Goal: Use online tool/utility: Utilize a website feature to perform a specific function

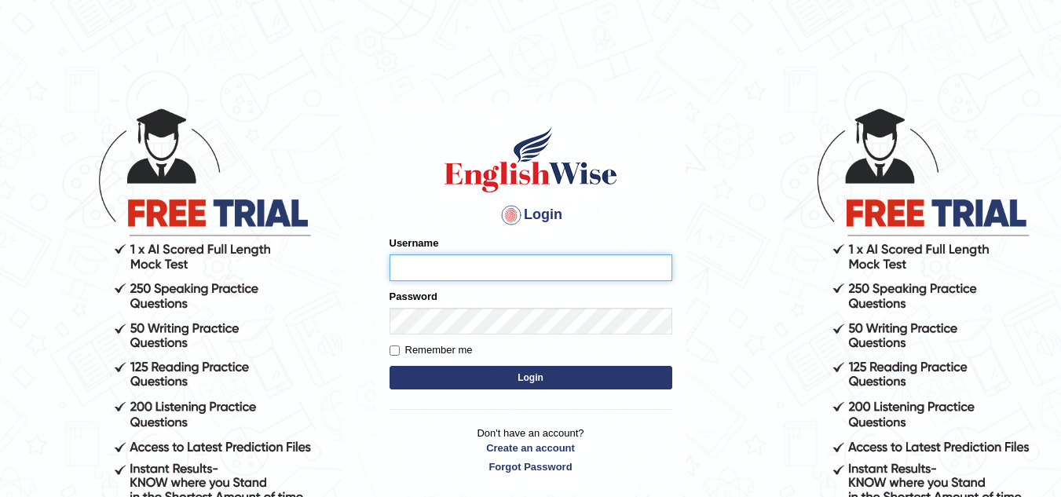
type input "leticia_parramatta"
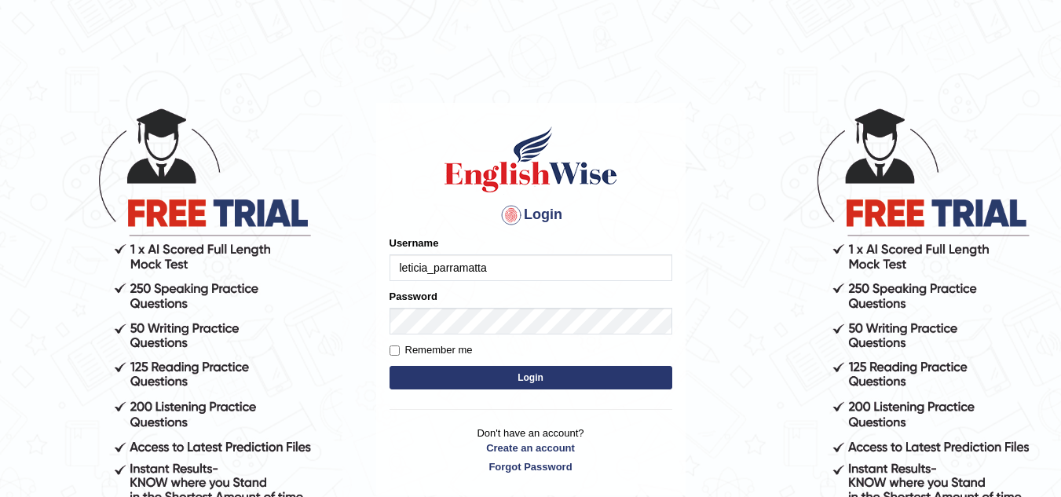
click at [510, 379] on button "Login" at bounding box center [530, 378] width 283 height 24
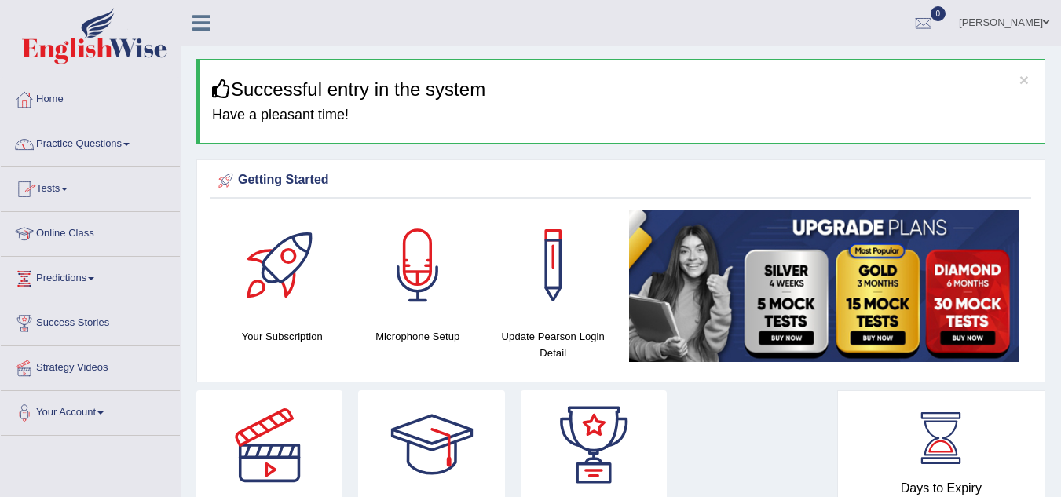
click at [130, 144] on span at bounding box center [126, 144] width 6 height 3
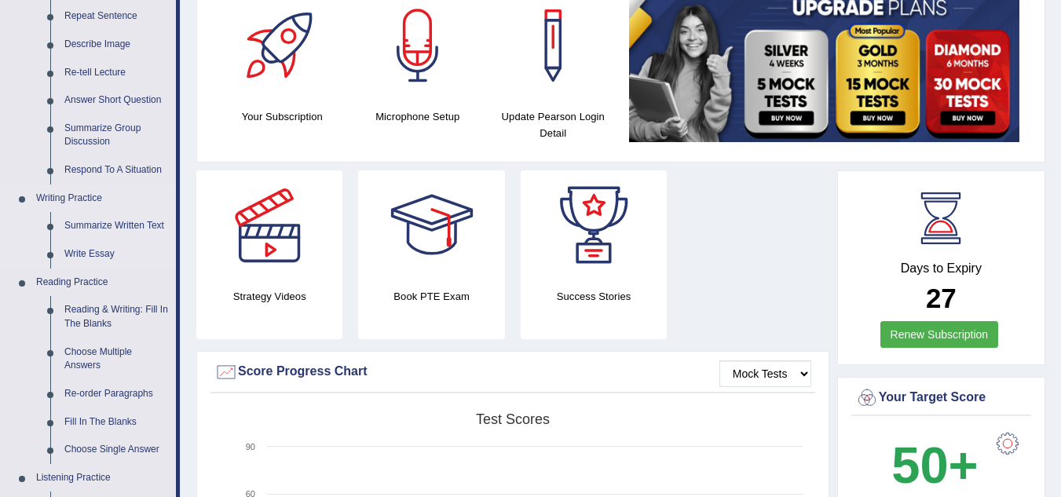
scroll to position [188, 0]
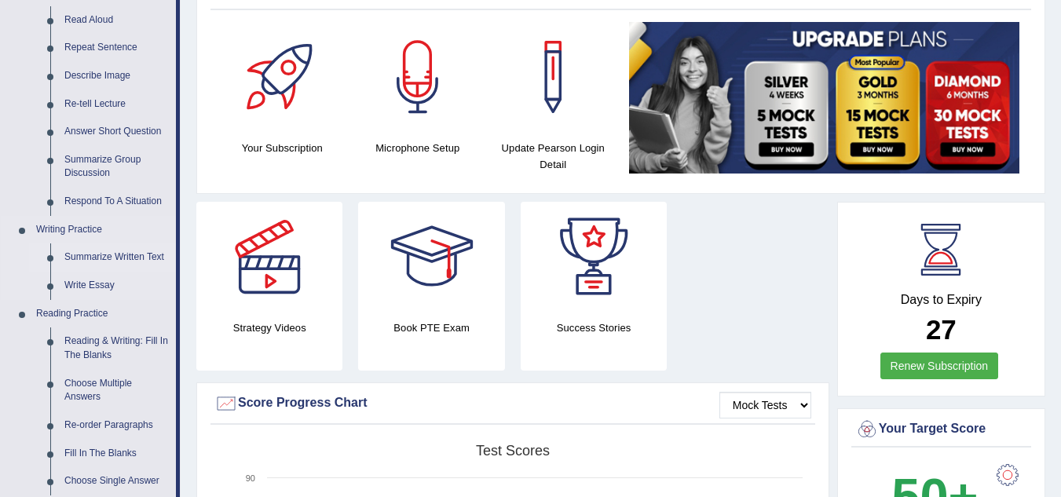
click at [137, 249] on link "Summarize Written Text" at bounding box center [116, 257] width 119 height 28
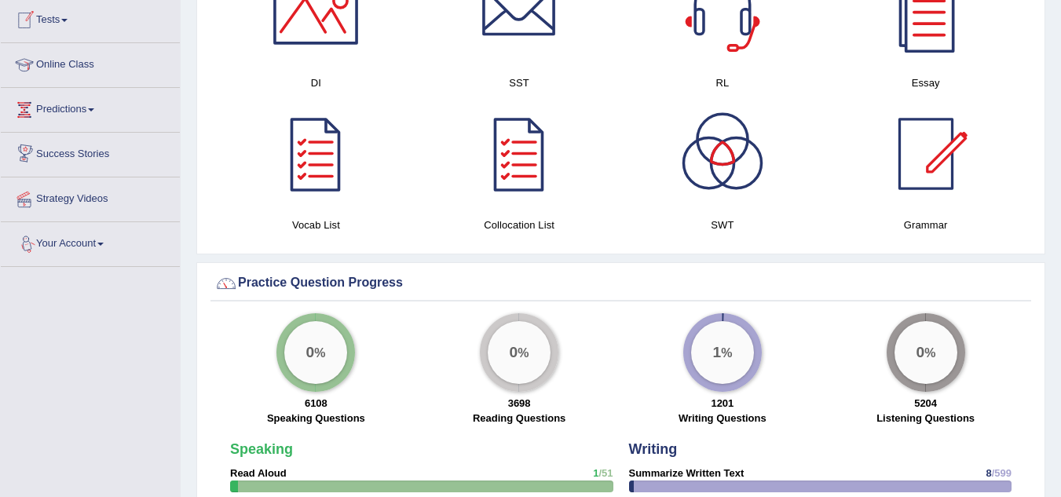
scroll to position [1011, 0]
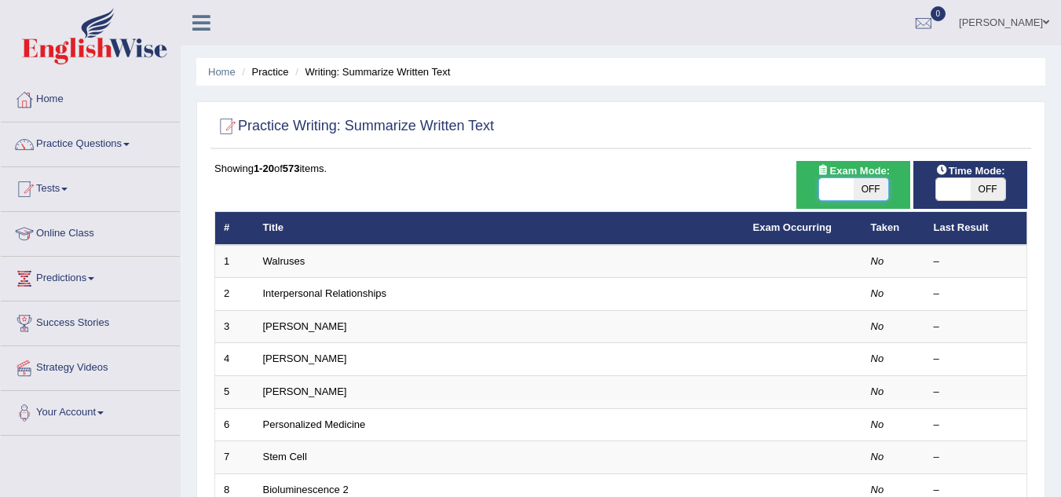
click at [833, 191] on span at bounding box center [836, 189] width 35 height 22
checkbox input "true"
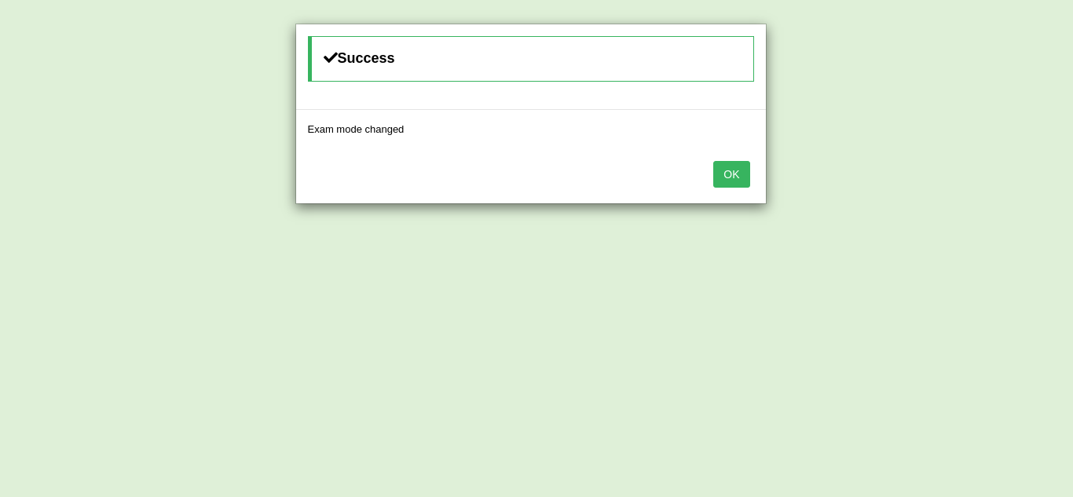
click at [728, 171] on button "OK" at bounding box center [731, 174] width 36 height 27
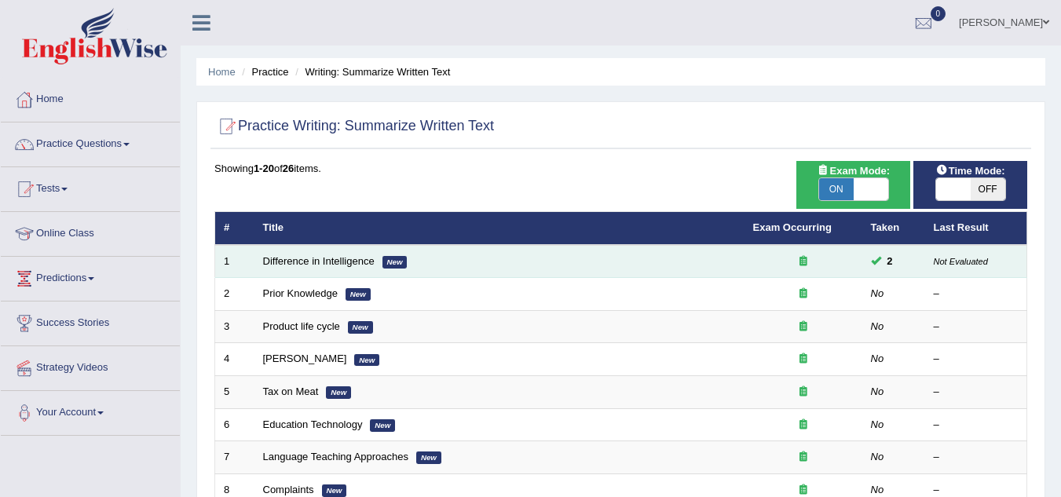
click at [729, 260] on td "Difference in Intelligence New" at bounding box center [499, 261] width 490 height 33
click at [418, 257] on td "Difference in Intelligence New" at bounding box center [499, 261] width 490 height 33
click at [323, 255] on link "Difference in Intelligence" at bounding box center [318, 261] width 111 height 12
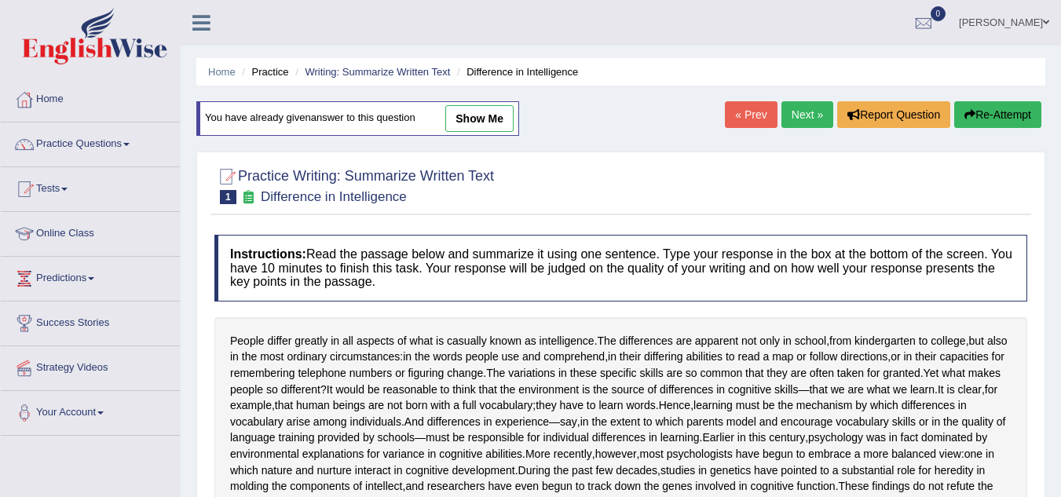
click at [800, 111] on link "Next »" at bounding box center [807, 114] width 52 height 27
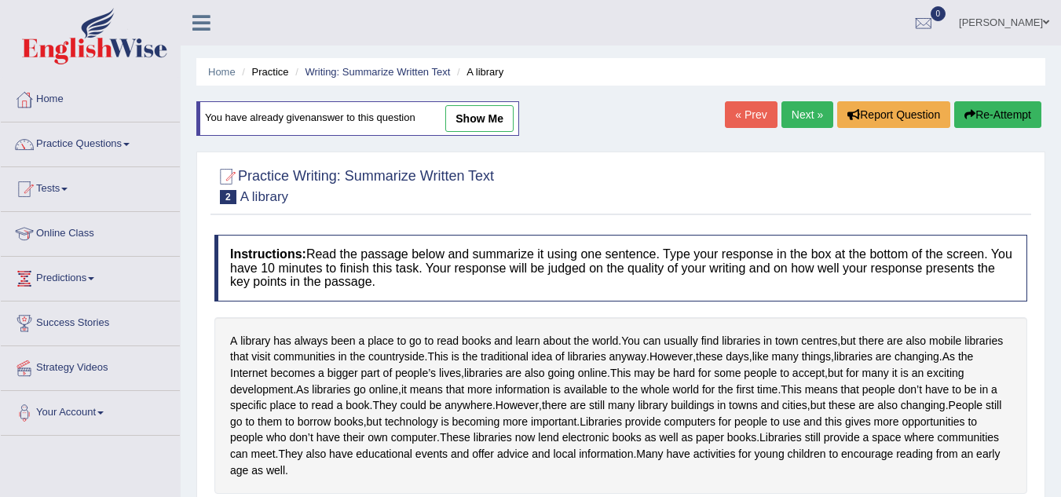
click at [800, 111] on link "Next »" at bounding box center [807, 114] width 52 height 27
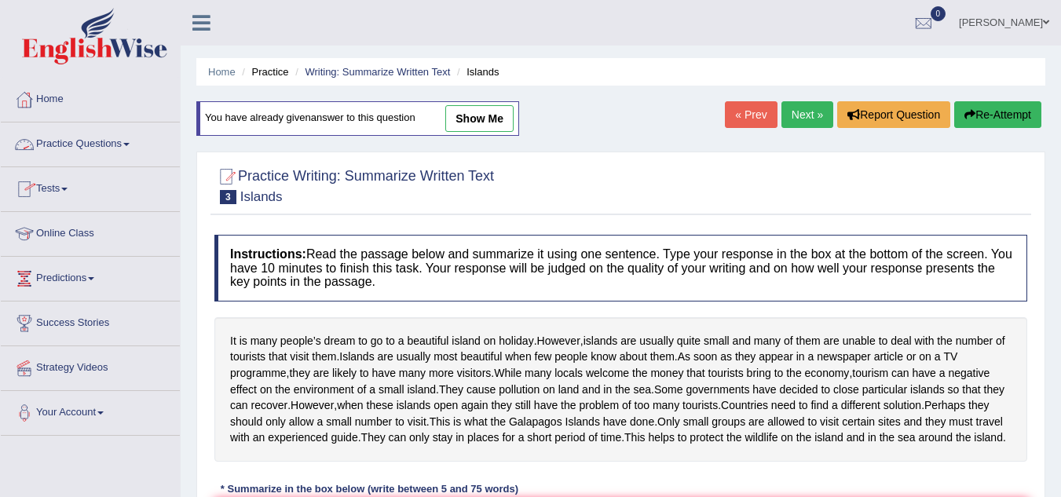
click at [134, 140] on link "Practice Questions" at bounding box center [90, 141] width 179 height 39
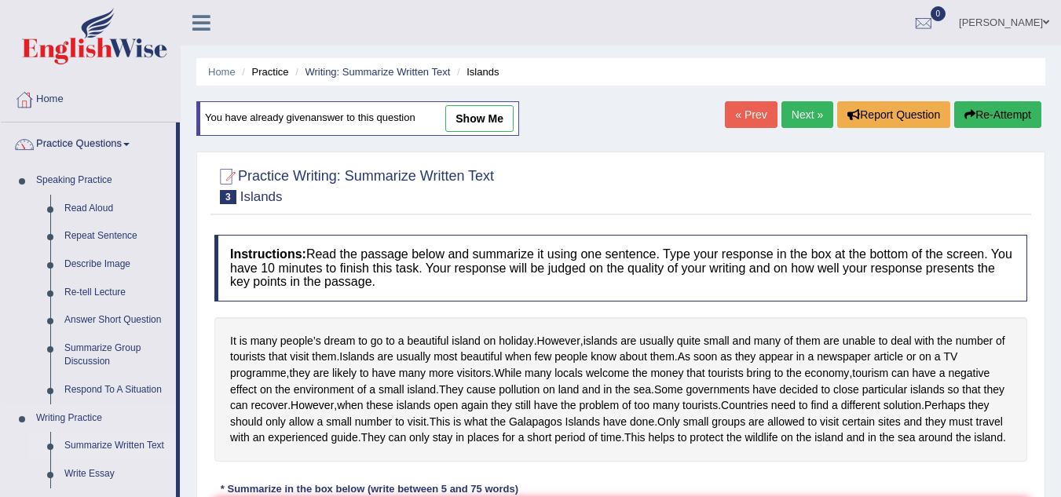
click at [101, 443] on link "Summarize Written Text" at bounding box center [116, 446] width 119 height 28
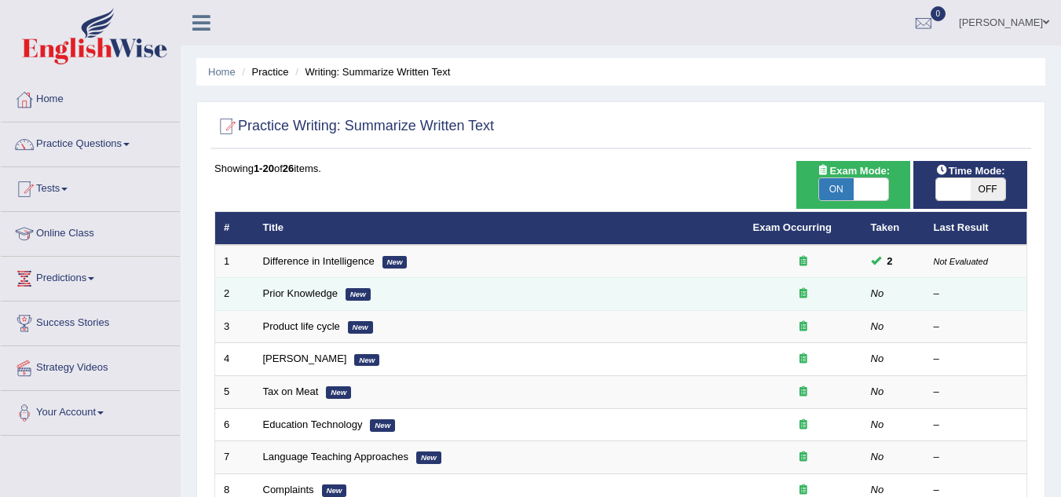
click at [312, 287] on td "Prior Knowledge New" at bounding box center [499, 294] width 490 height 33
click at [448, 295] on td "Prior Knowledge New" at bounding box center [499, 294] width 490 height 33
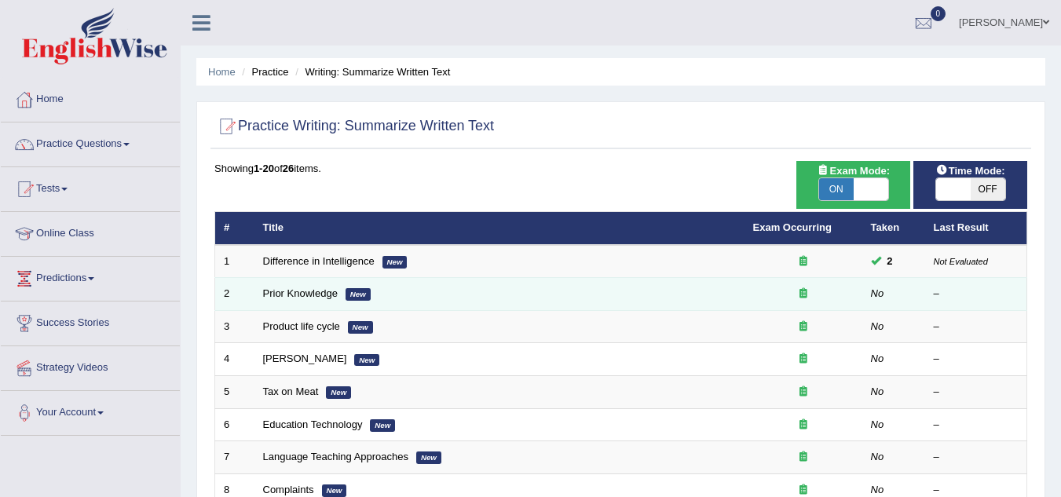
click at [448, 295] on td "Prior Knowledge New" at bounding box center [499, 294] width 490 height 33
click at [680, 303] on td "Prior Knowledge New" at bounding box center [499, 294] width 490 height 33
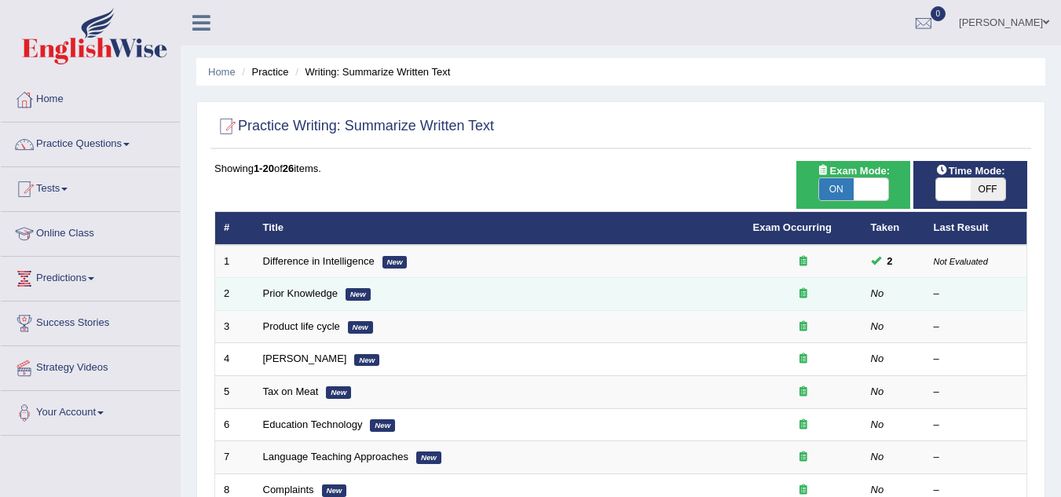
click at [680, 303] on td "Prior Knowledge New" at bounding box center [499, 294] width 490 height 33
click at [296, 294] on link "Prior Knowledge" at bounding box center [300, 293] width 75 height 12
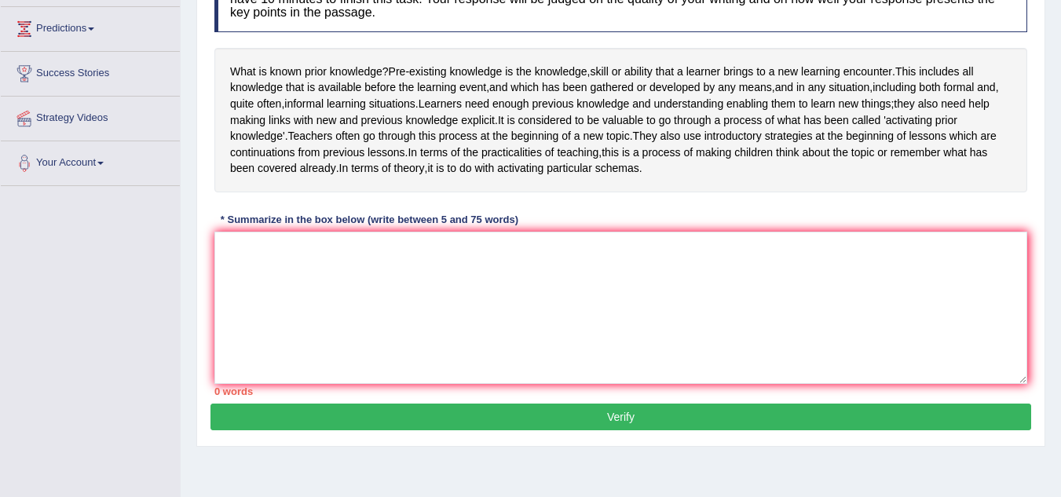
scroll to position [251, 0]
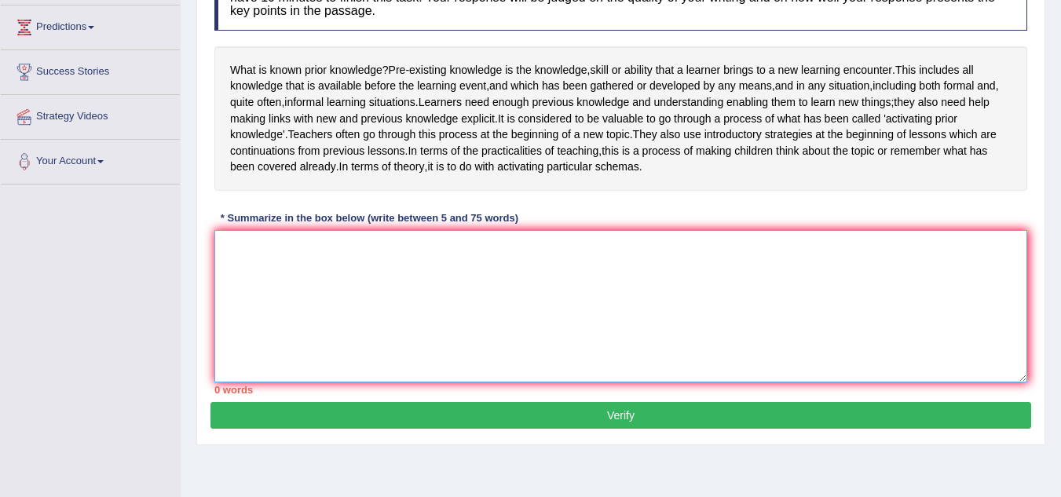
click at [244, 281] on textarea at bounding box center [620, 306] width 813 height 152
click at [0, 264] on div "Toggle navigation Home Practice Questions Speaking Practice Read Aloud Repeat S…" at bounding box center [530, 157] width 1061 height 817
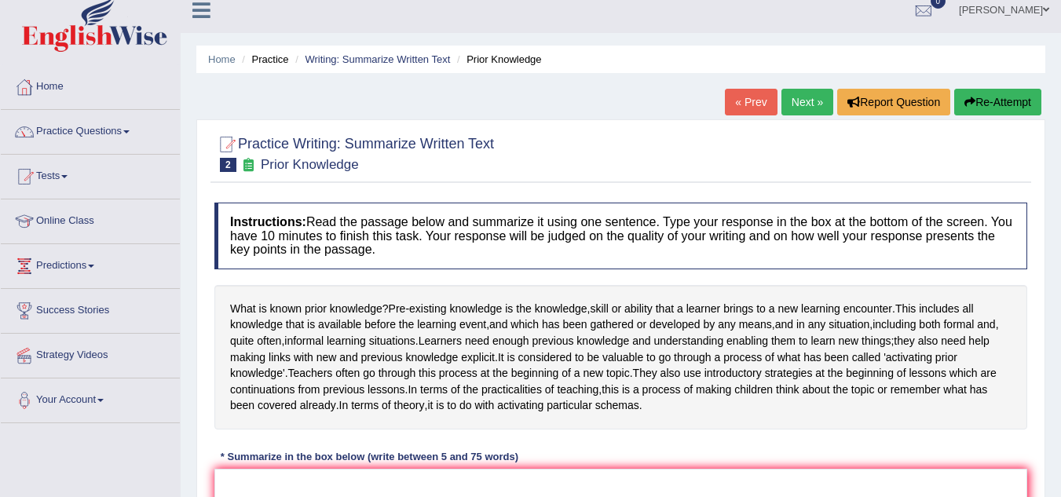
scroll to position [0, 0]
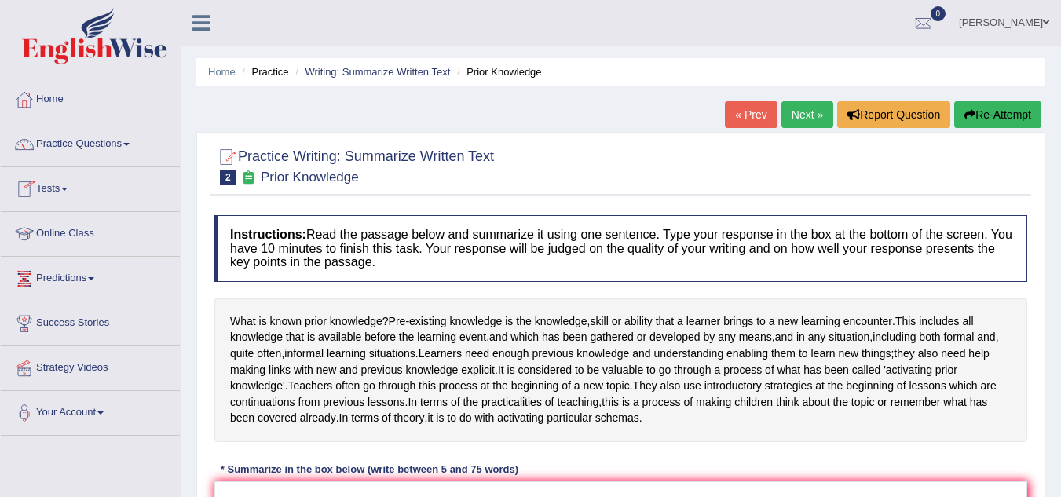
click at [65, 230] on link "Online Class" at bounding box center [90, 231] width 179 height 39
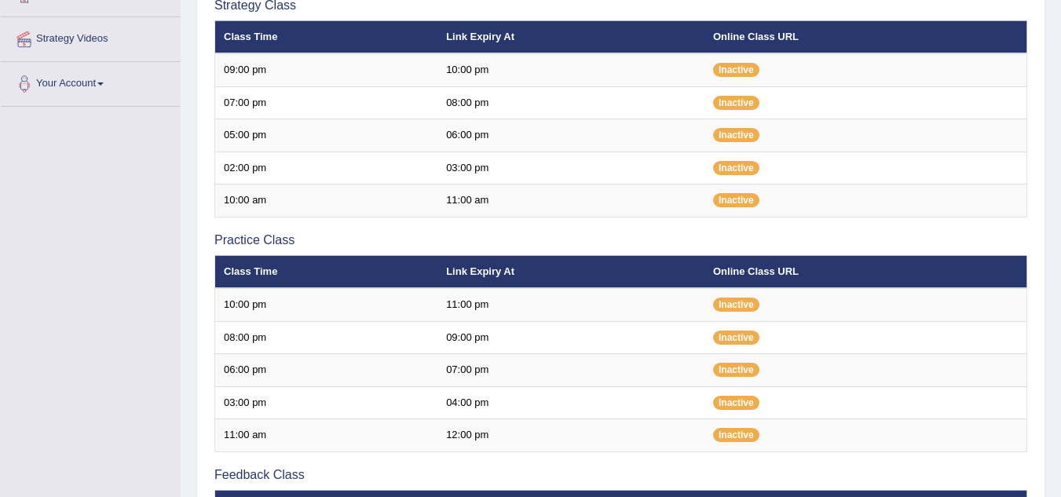
scroll to position [298, 0]
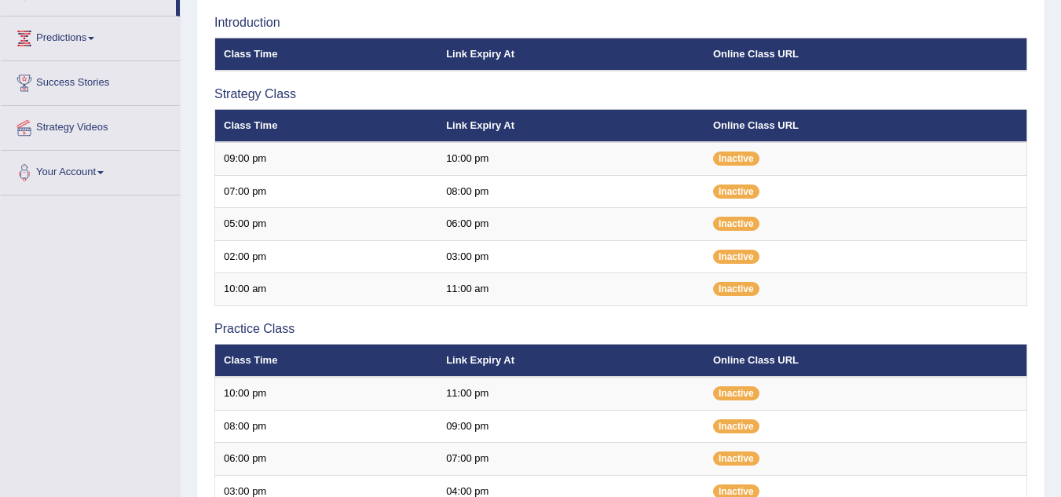
scroll to position [579, 0]
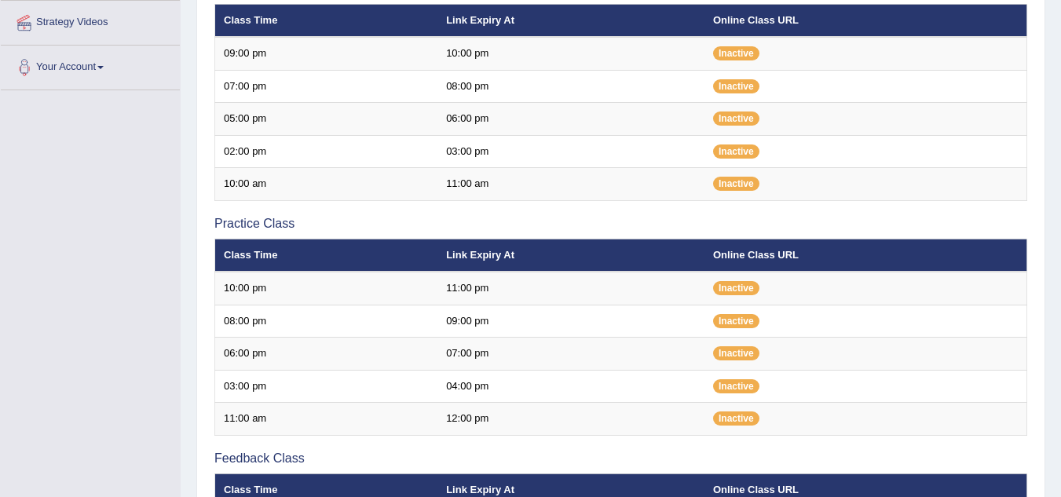
scroll to position [377, 0]
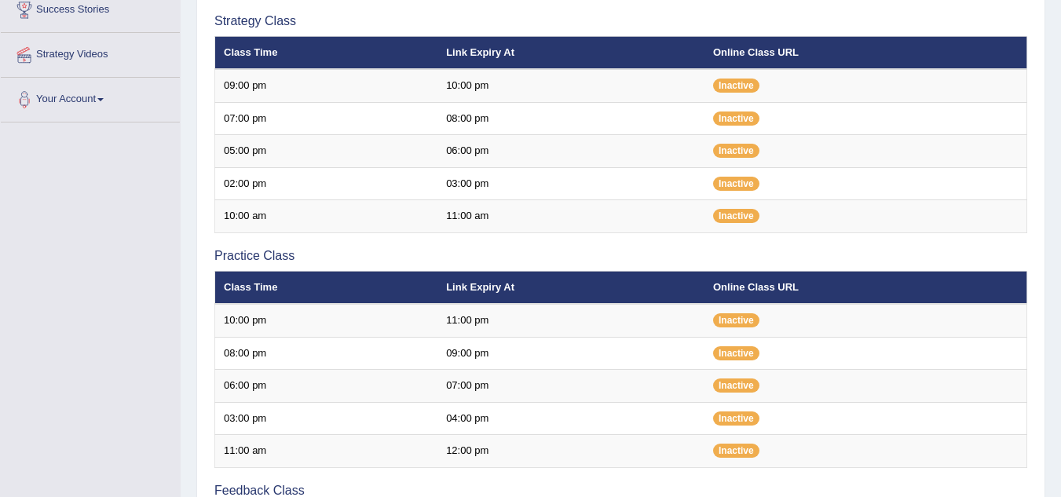
scroll to position [314, 0]
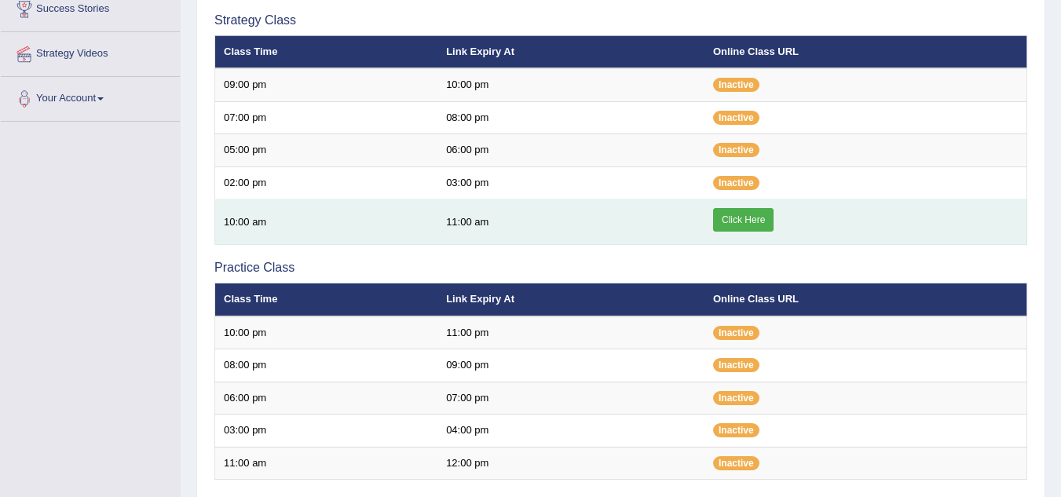
click at [740, 215] on link "Click Here" at bounding box center [743, 220] width 60 height 24
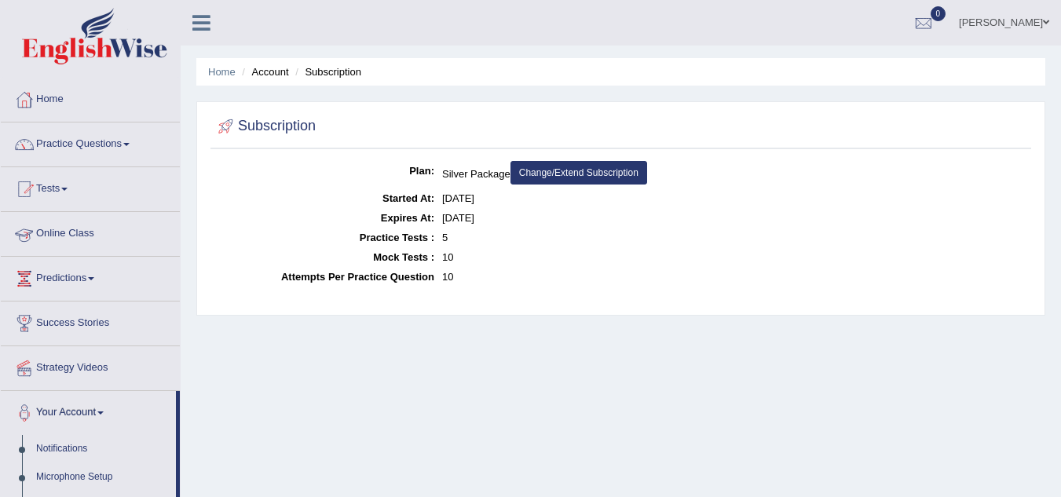
click at [92, 233] on link "Online Class" at bounding box center [90, 231] width 179 height 39
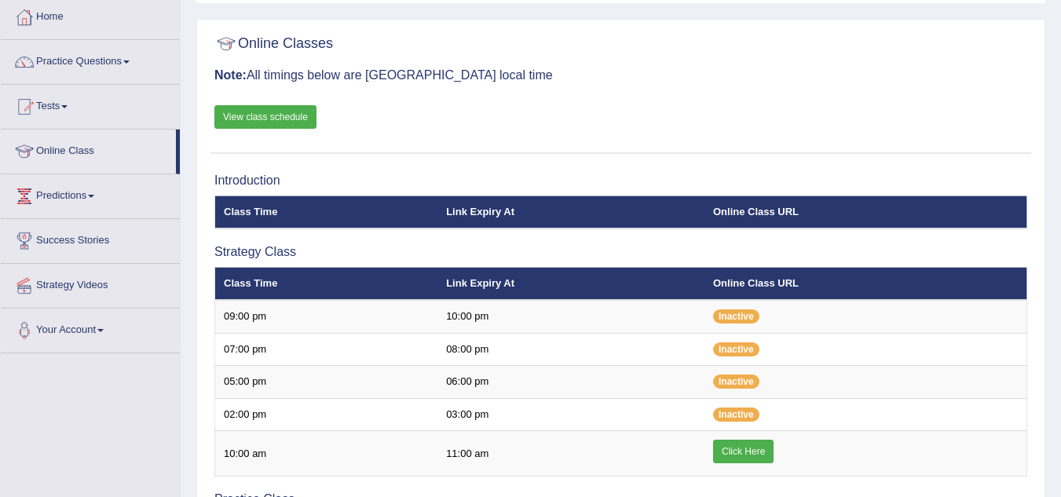
scroll to position [220, 0]
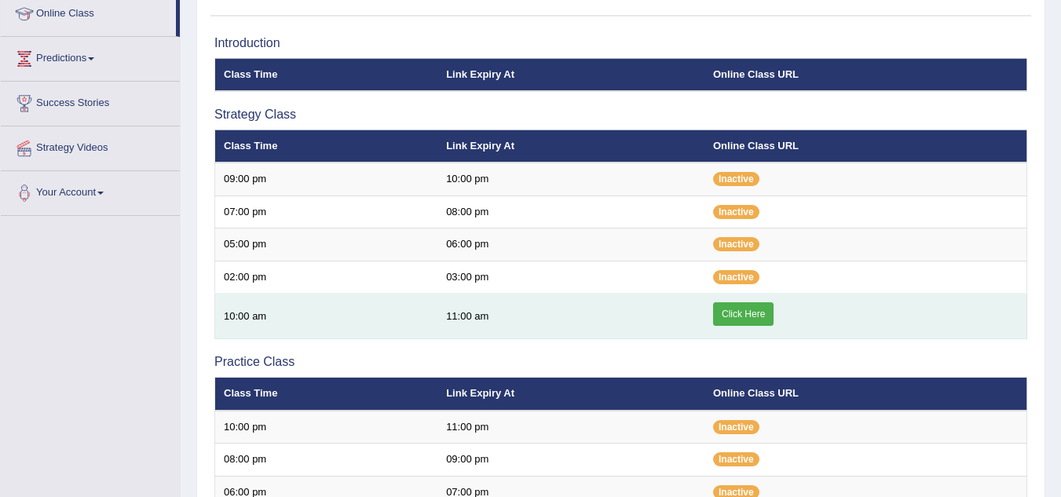
click at [737, 312] on link "Click Here" at bounding box center [743, 314] width 60 height 24
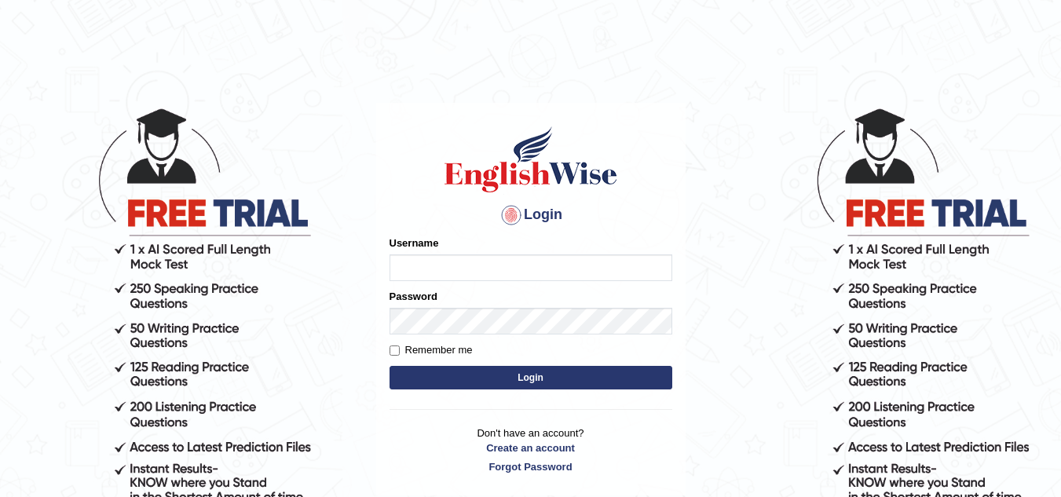
type input "leticia_parramatta"
click at [552, 370] on button "Login" at bounding box center [530, 378] width 283 height 24
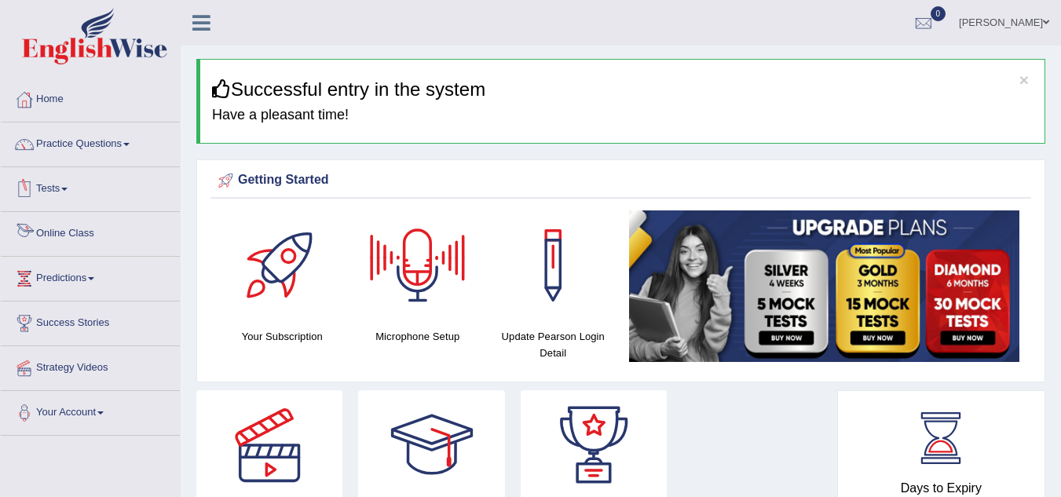
click at [72, 228] on link "Online Class" at bounding box center [90, 231] width 179 height 39
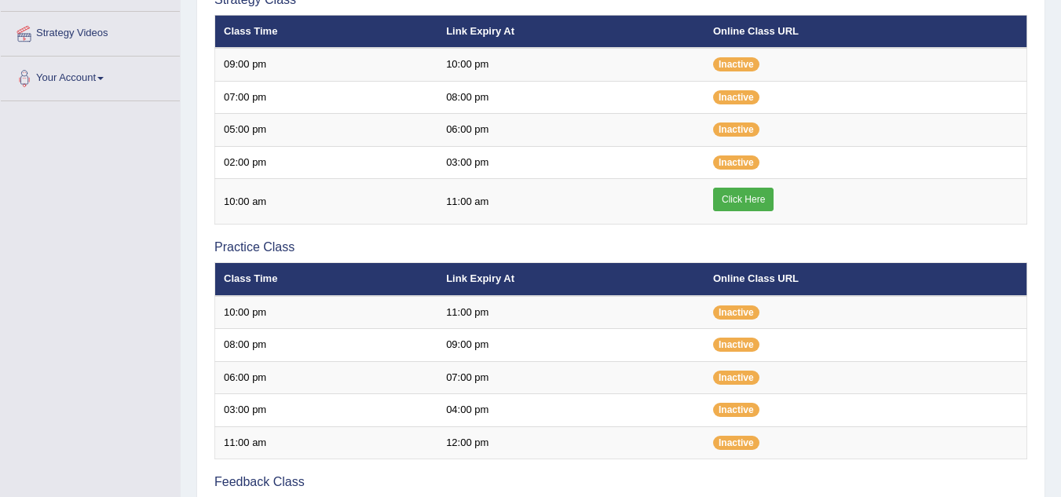
scroll to position [377, 0]
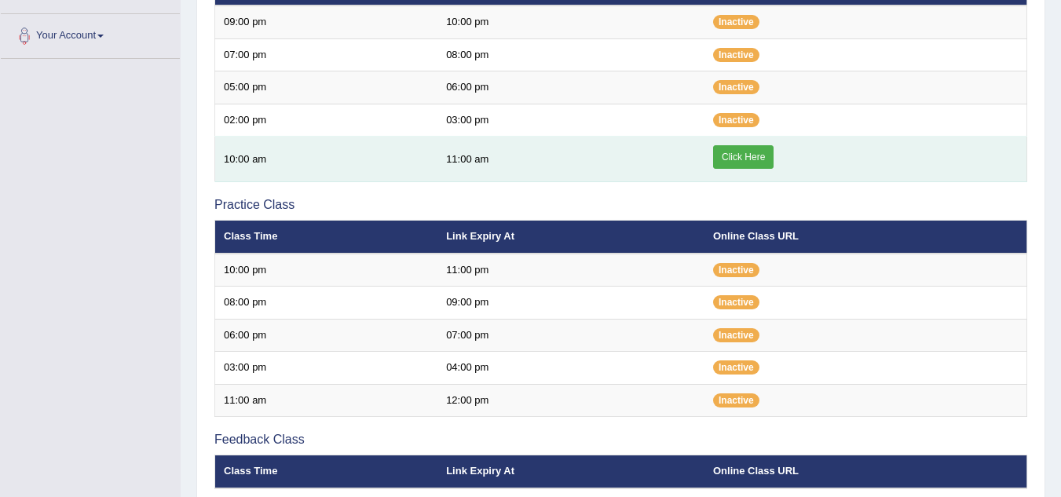
click at [733, 159] on link "Click Here" at bounding box center [743, 157] width 60 height 24
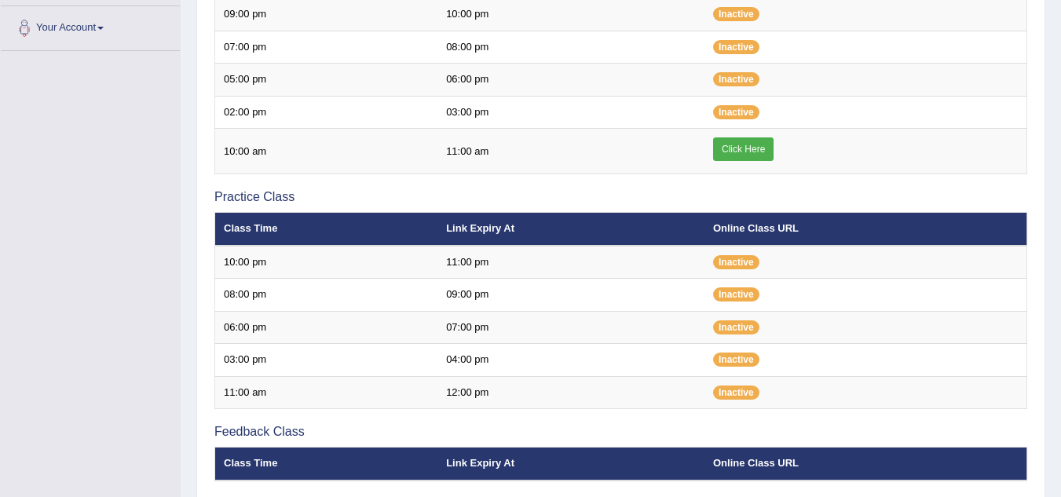
scroll to position [377, 0]
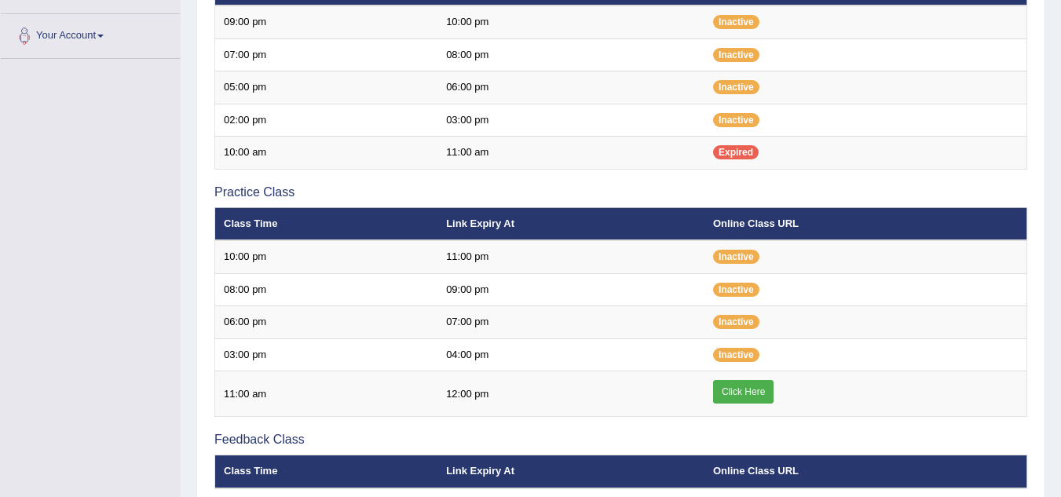
click at [1019, 174] on div "Introduction Class Time Link Expiry At Online Class URL Strategy Class Class Ti…" at bounding box center [620, 261] width 821 height 781
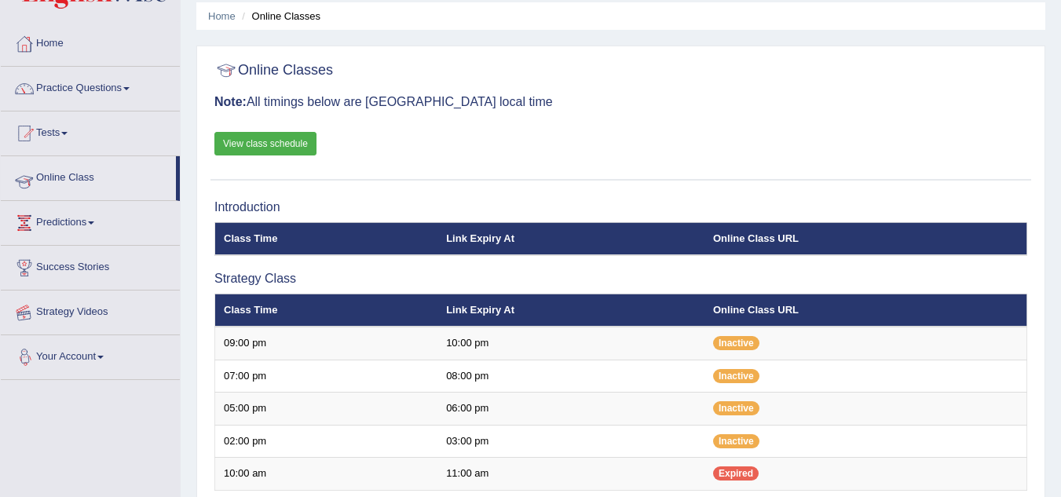
scroll to position [31, 0]
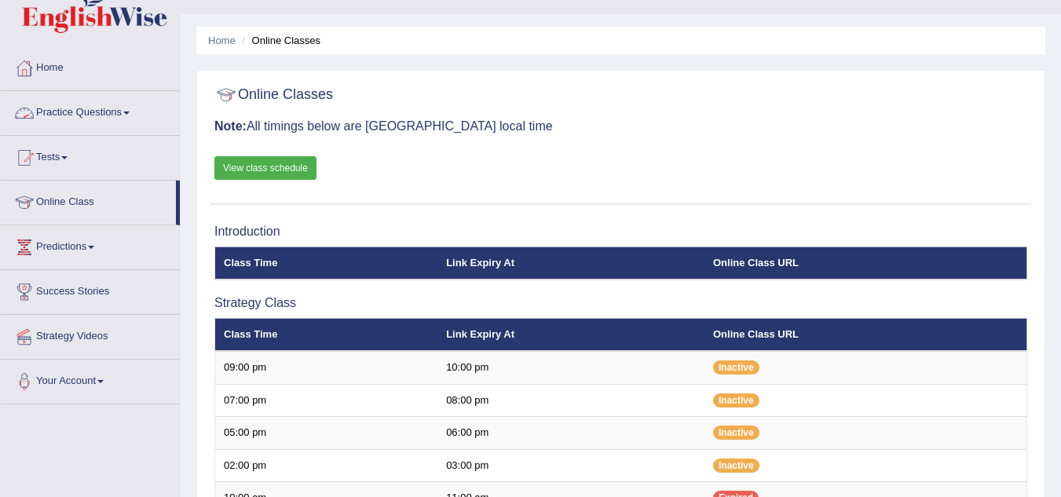
click at [121, 109] on link "Practice Questions" at bounding box center [90, 110] width 179 height 39
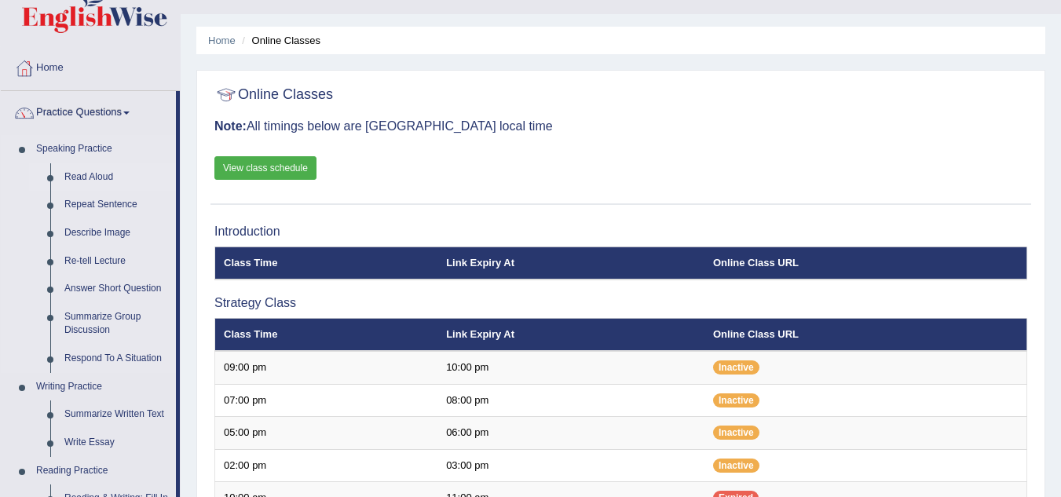
click at [96, 167] on link "Read Aloud" at bounding box center [116, 177] width 119 height 28
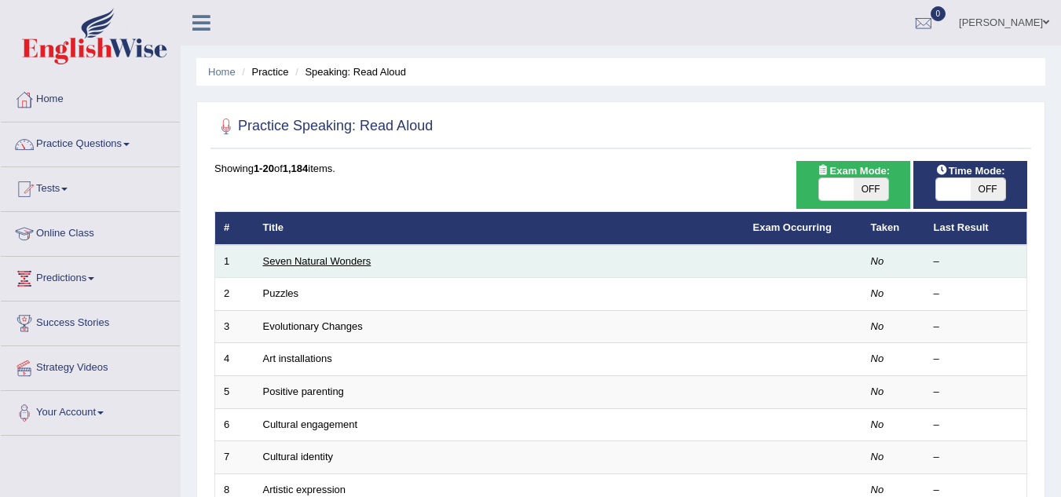
click at [330, 261] on link "Seven Natural Wonders" at bounding box center [317, 261] width 108 height 12
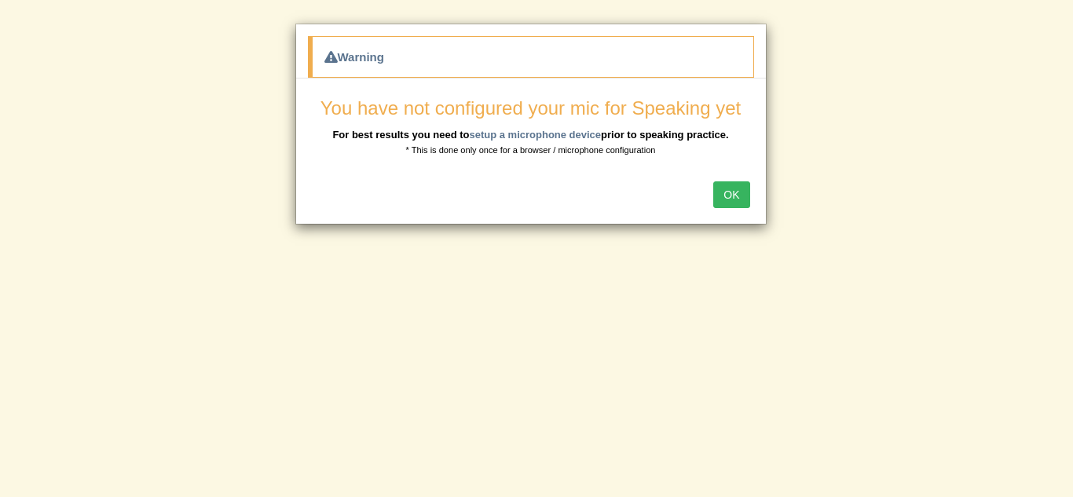
click at [732, 192] on button "OK" at bounding box center [731, 194] width 36 height 27
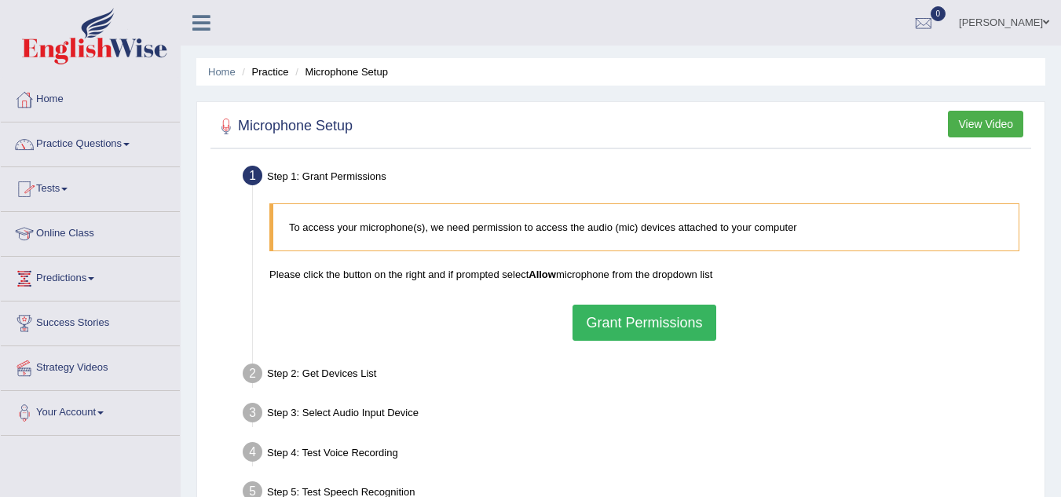
click at [130, 144] on span at bounding box center [126, 144] width 6 height 3
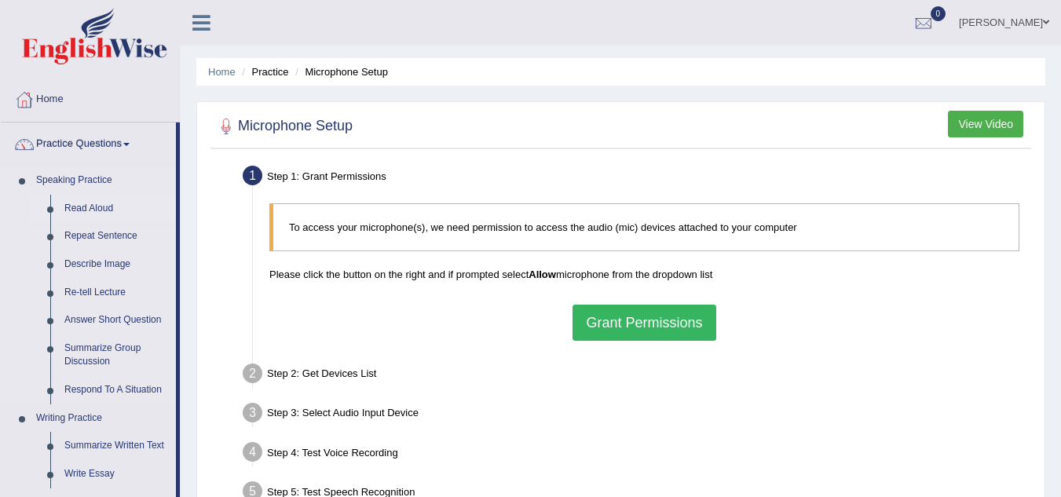
click at [95, 203] on link "Read Aloud" at bounding box center [116, 209] width 119 height 28
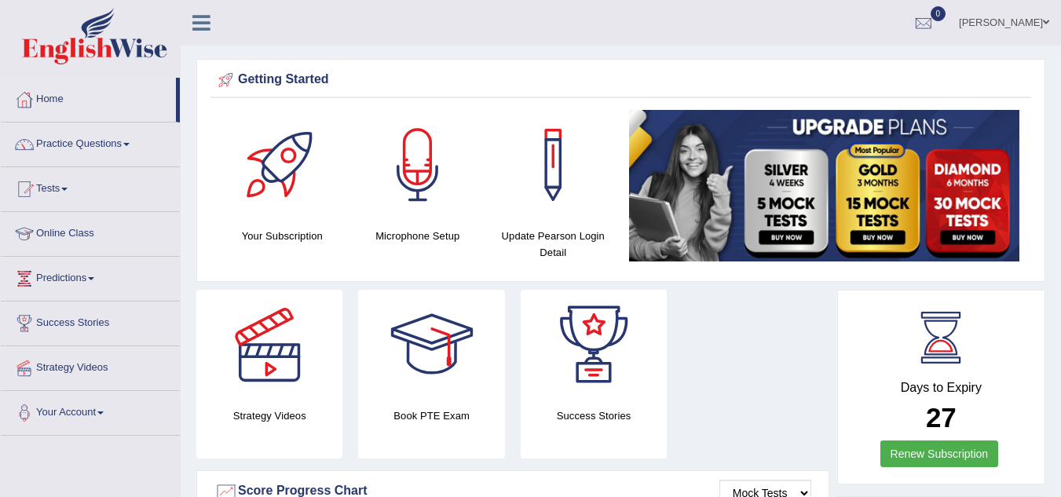
click at [126, 144] on link "Practice Questions" at bounding box center [90, 141] width 179 height 39
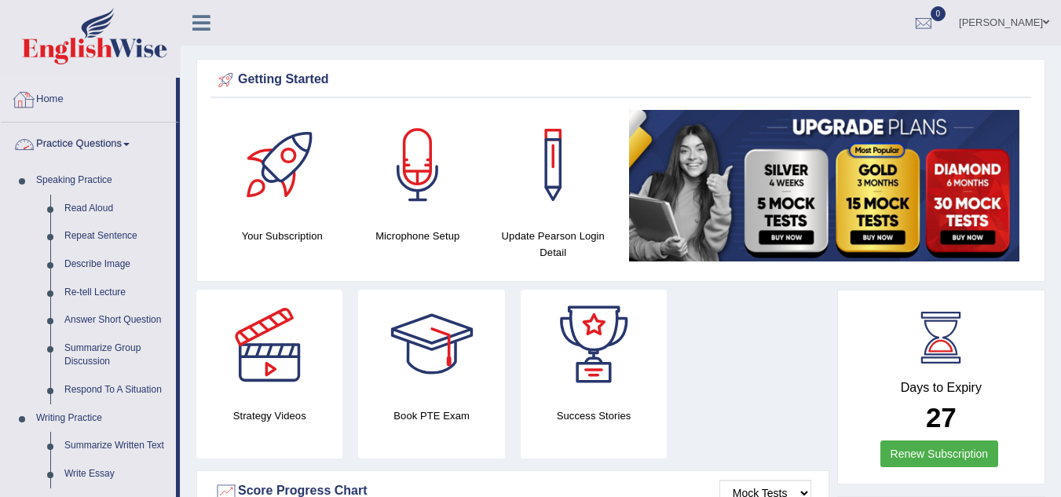
click at [85, 103] on link "Home" at bounding box center [88, 97] width 175 height 39
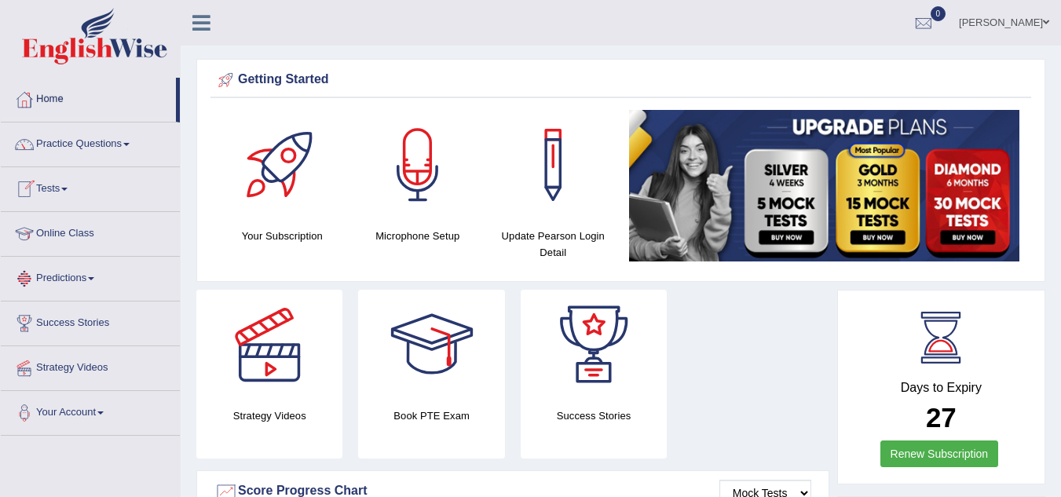
click at [73, 239] on link "Online Class" at bounding box center [90, 231] width 179 height 39
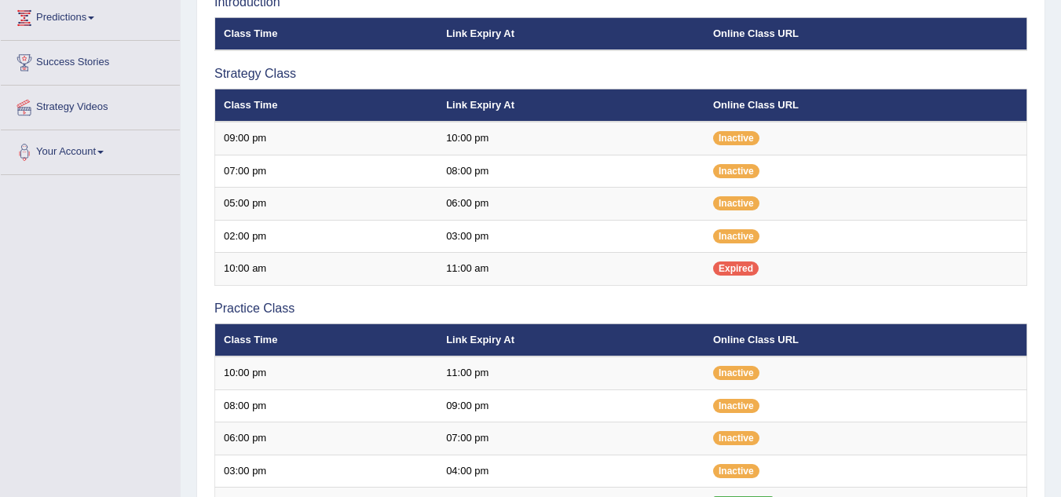
scroll to position [408, 0]
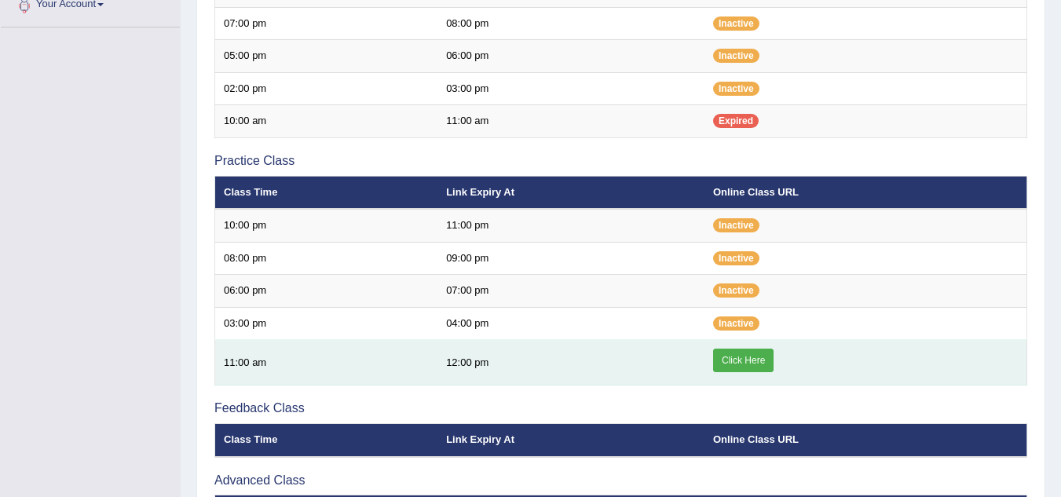
click at [743, 357] on link "Click Here" at bounding box center [743, 361] width 60 height 24
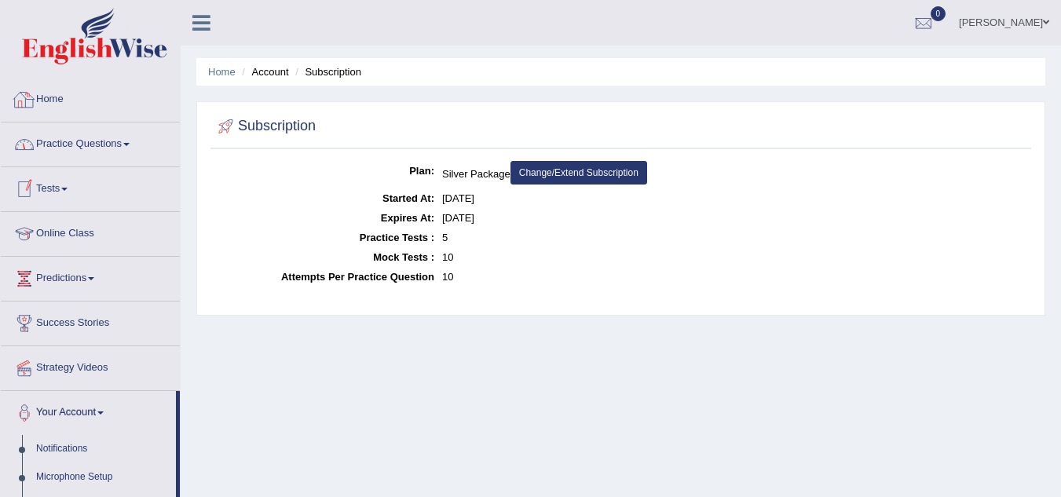
click at [49, 93] on link "Home" at bounding box center [90, 97] width 179 height 39
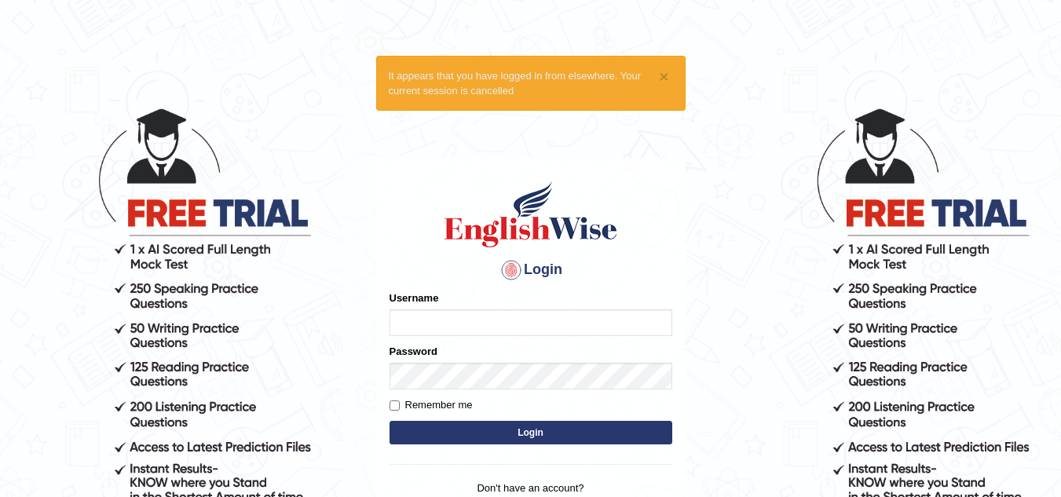
type input "leticia_parramatta"
click at [528, 433] on button "Login" at bounding box center [530, 433] width 283 height 24
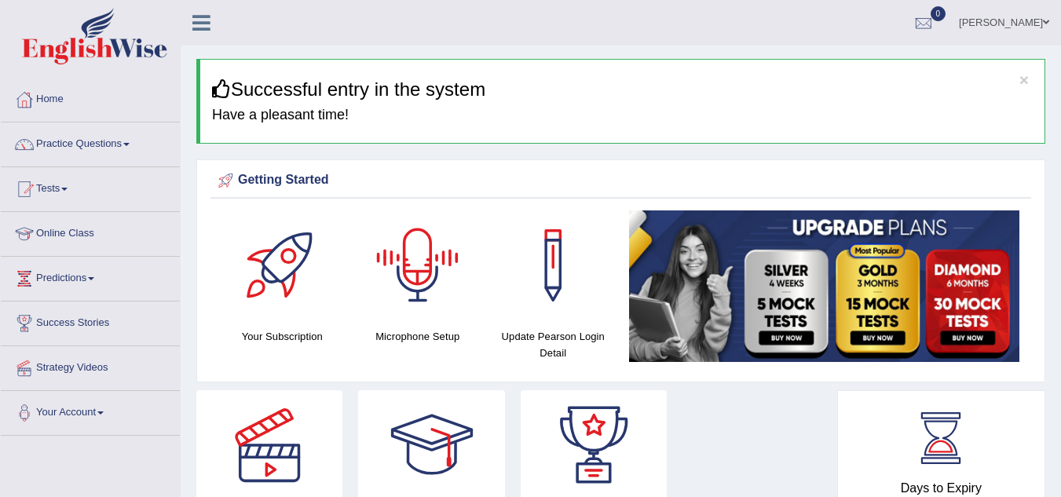
click at [419, 265] on div at bounding box center [418, 265] width 110 height 110
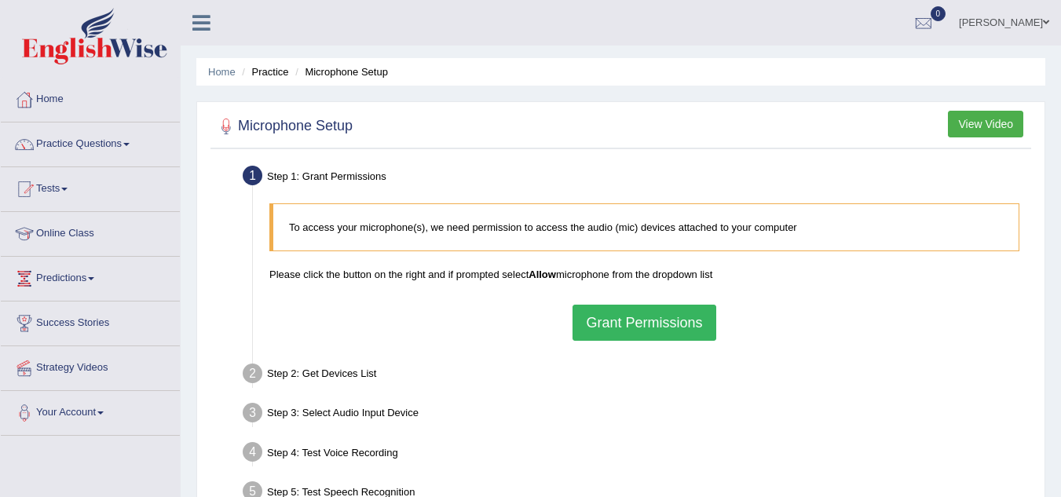
click at [602, 314] on button "Grant Permissions" at bounding box center [643, 323] width 143 height 36
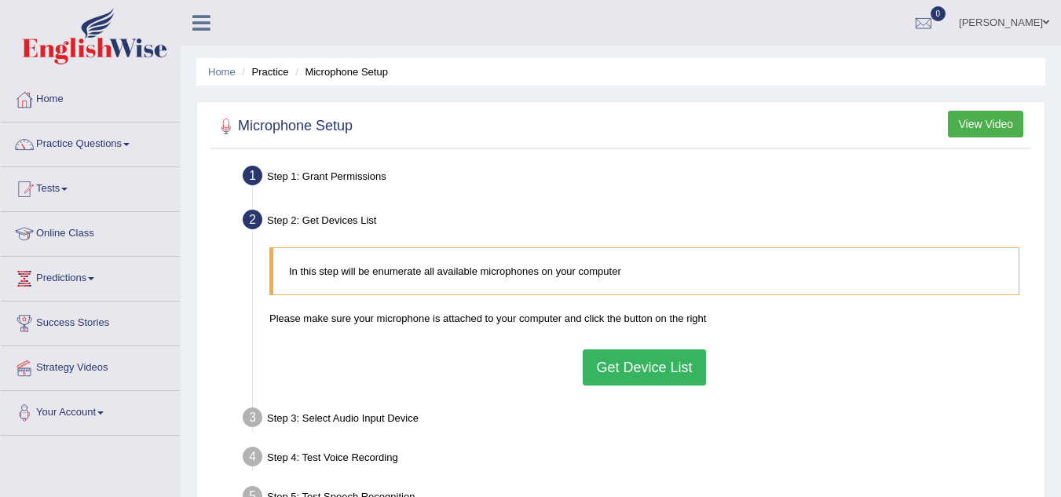
click at [647, 373] on button "Get Device List" at bounding box center [644, 367] width 122 height 36
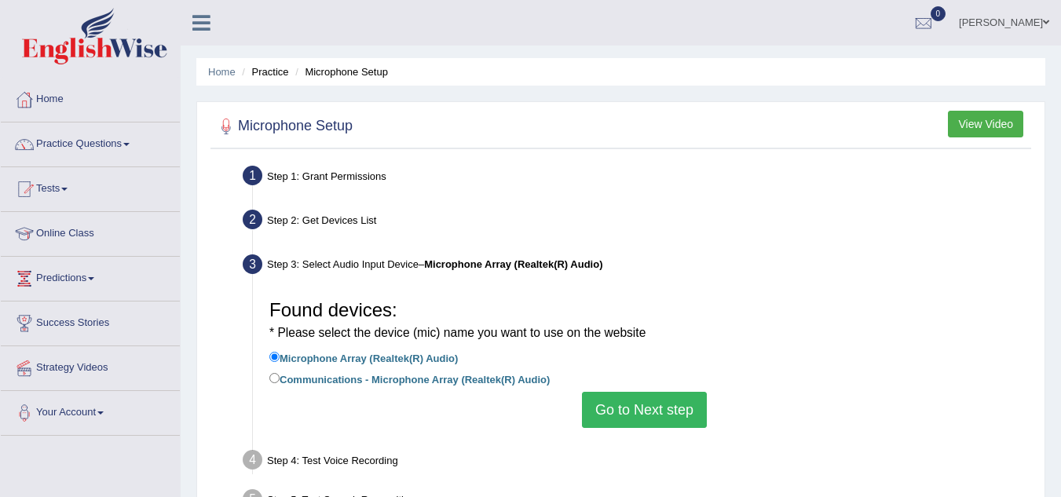
click at [644, 411] on button "Go to Next step" at bounding box center [644, 410] width 125 height 36
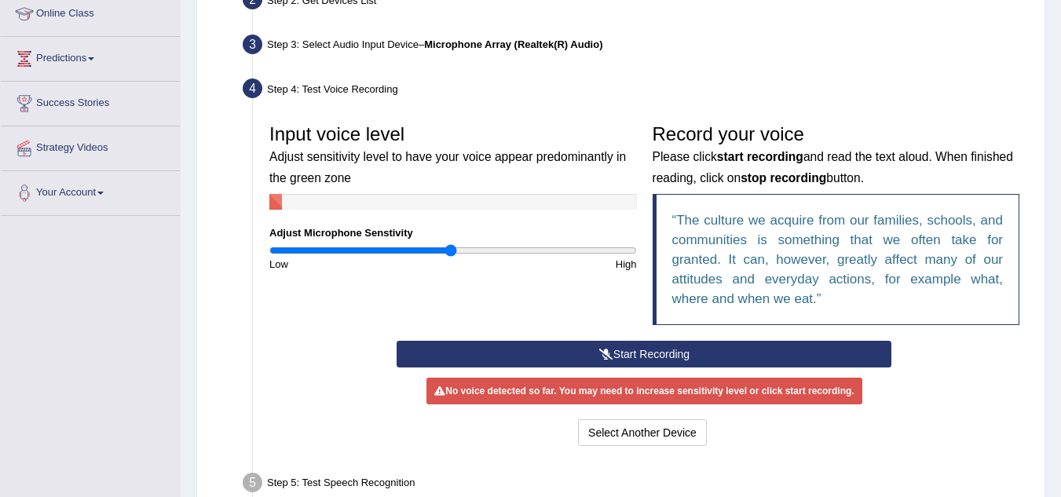
scroll to position [251, 0]
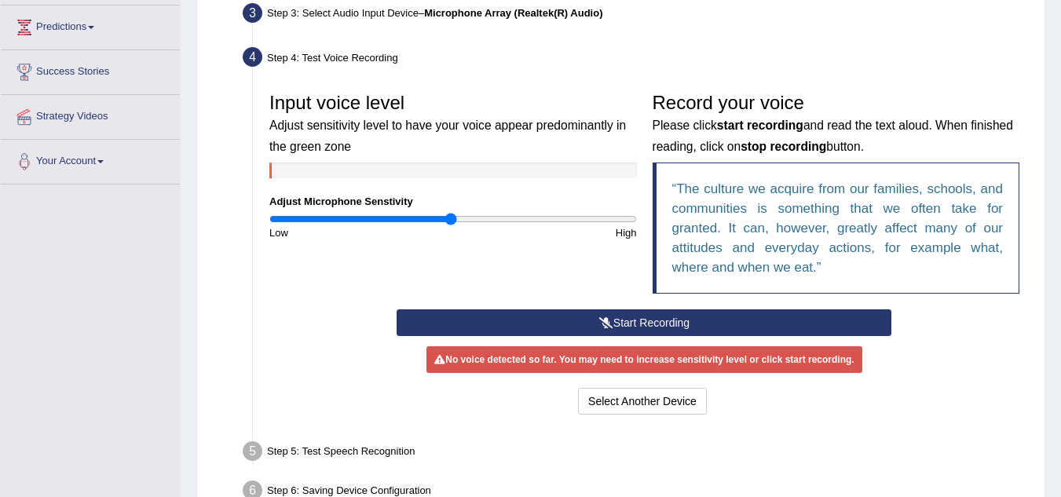
click at [625, 318] on button "Start Recording" at bounding box center [644, 322] width 495 height 27
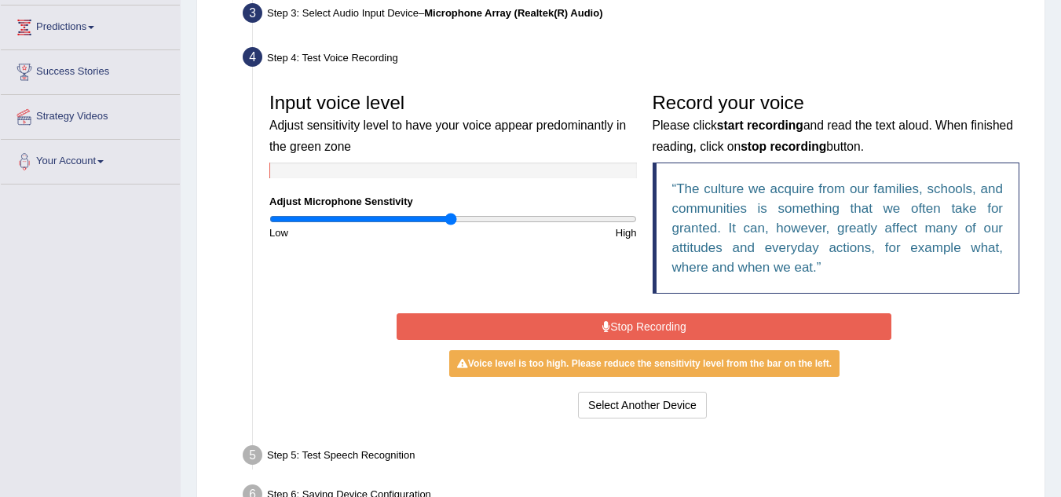
click at [630, 334] on button "Stop Recording" at bounding box center [644, 326] width 495 height 27
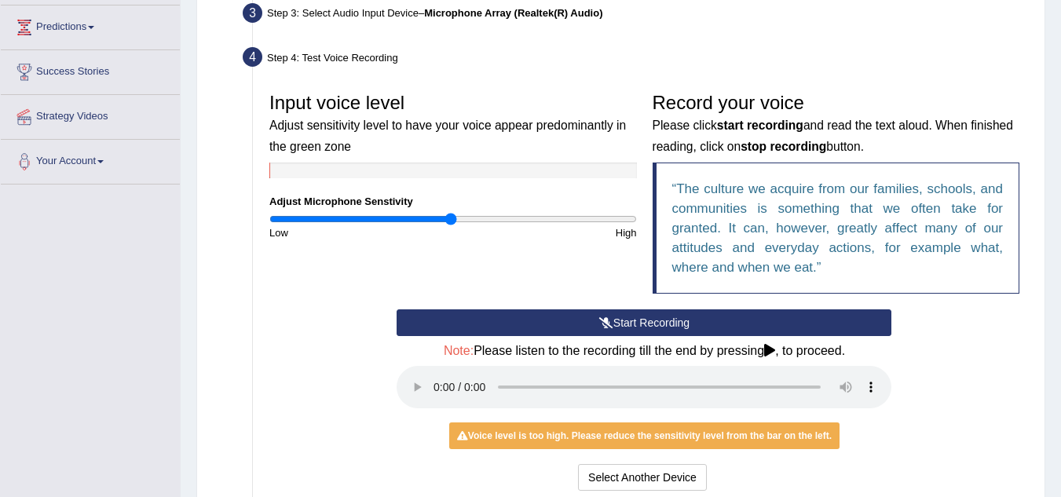
click at [433, 210] on div "Input voice level Adjust sensitivity level to have your voice appear predominan…" at bounding box center [452, 162] width 383 height 155
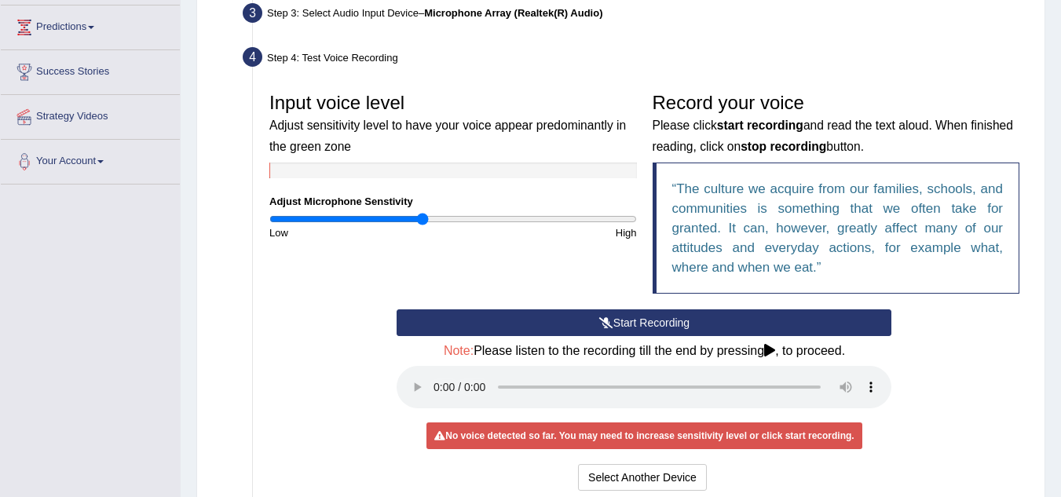
click at [422, 214] on input "range" at bounding box center [452, 219] width 367 height 13
click at [645, 317] on button "Start Recording" at bounding box center [644, 322] width 495 height 27
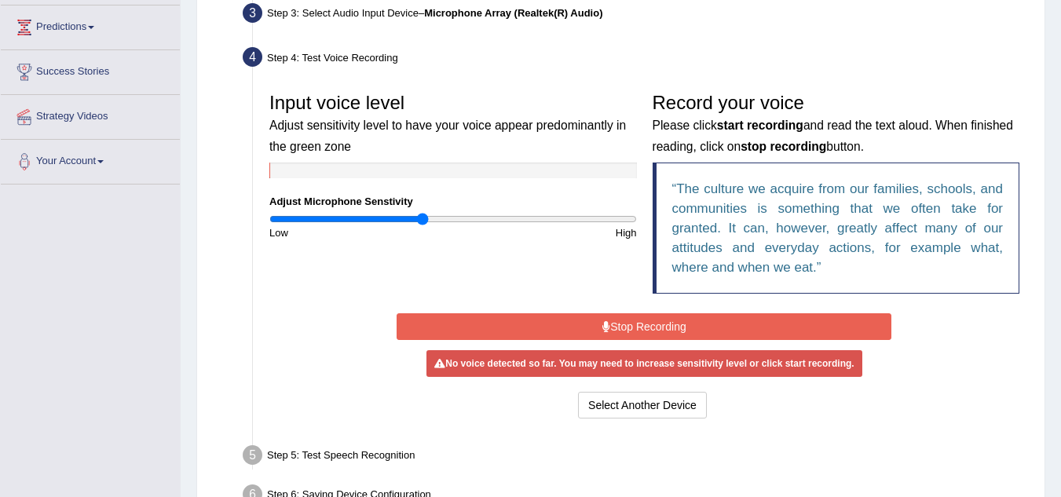
click at [645, 326] on button "Stop Recording" at bounding box center [644, 326] width 495 height 27
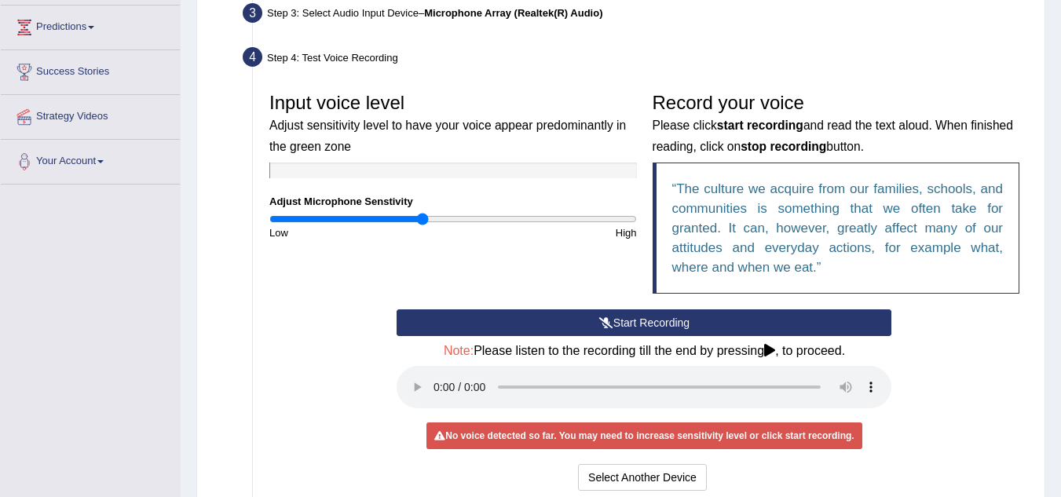
click at [645, 326] on button "Start Recording" at bounding box center [644, 322] width 495 height 27
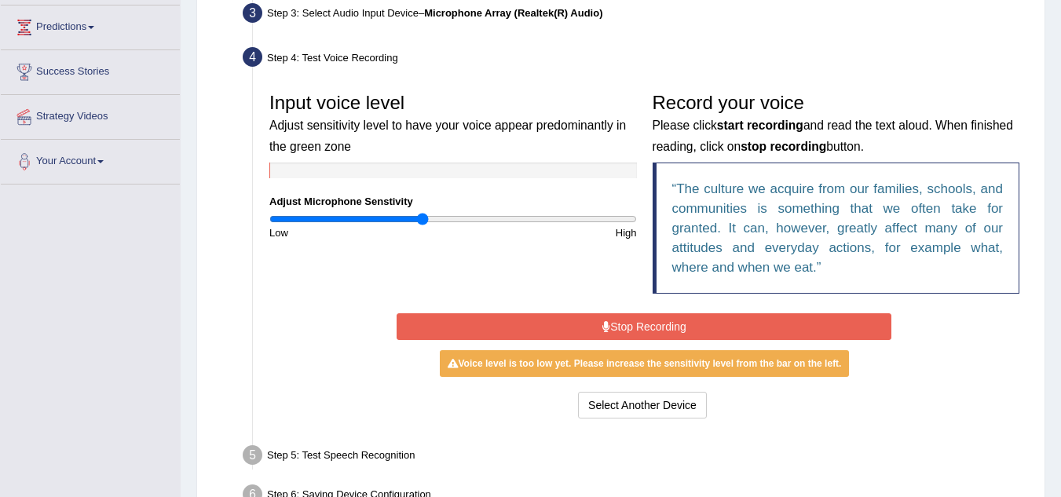
click at [645, 326] on button "Stop Recording" at bounding box center [644, 326] width 495 height 27
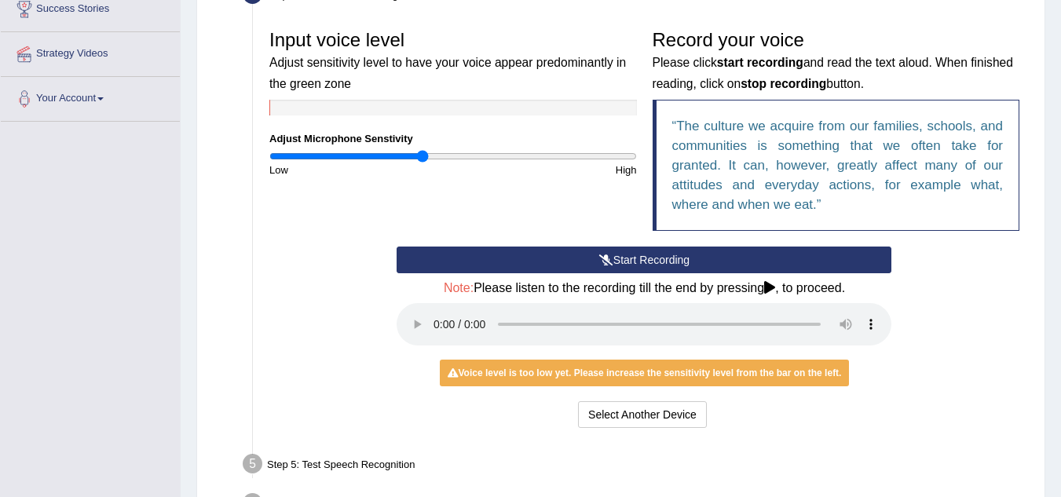
scroll to position [345, 0]
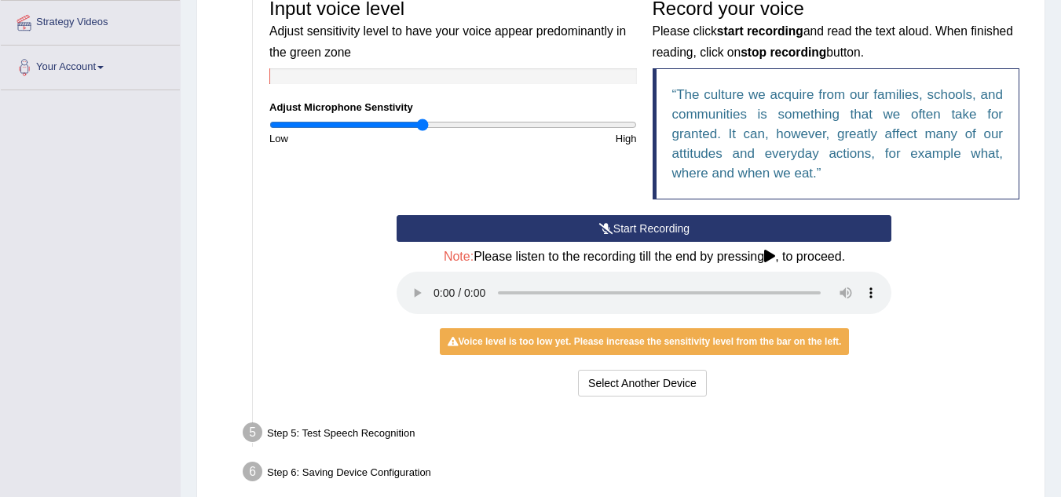
click at [420, 116] on div "Input voice level Adjust sensitivity level to have your voice appear predominan…" at bounding box center [452, 68] width 383 height 155
click at [396, 130] on input "range" at bounding box center [452, 125] width 367 height 13
click at [392, 124] on input "range" at bounding box center [452, 125] width 367 height 13
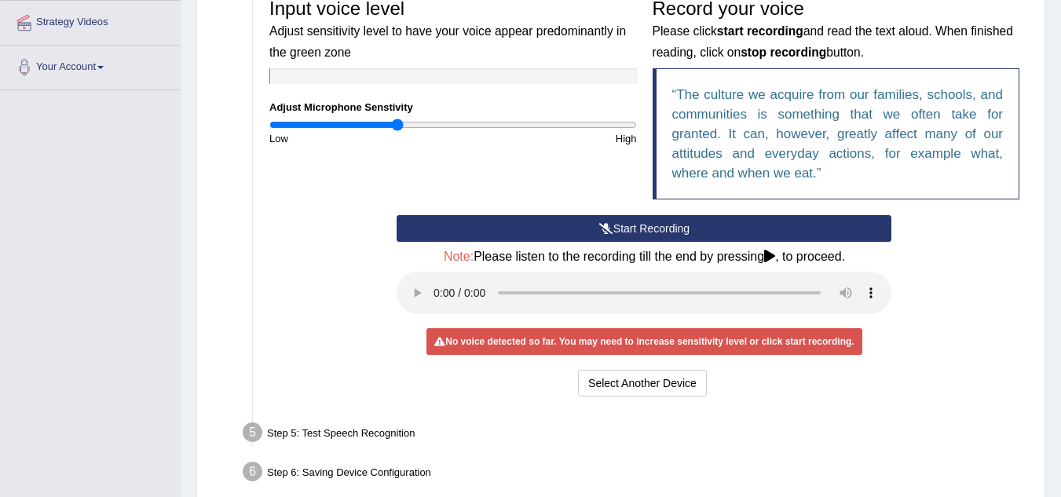
click at [642, 225] on button "Start Recording" at bounding box center [644, 228] width 495 height 27
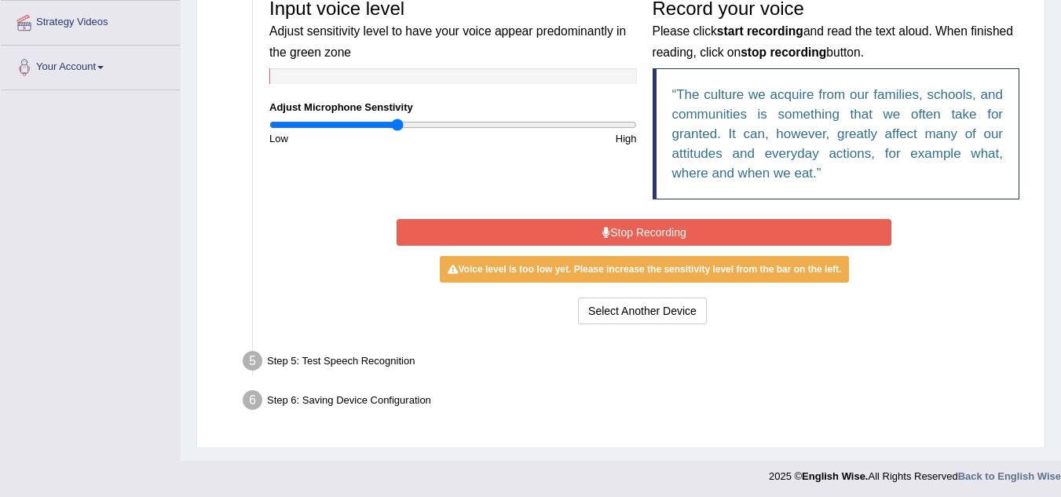
click at [642, 225] on button "Stop Recording" at bounding box center [644, 232] width 495 height 27
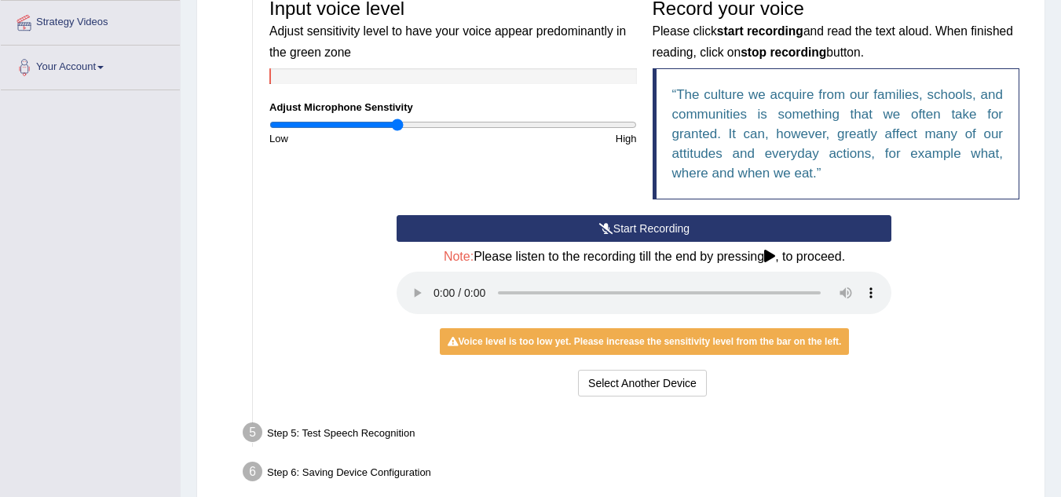
click at [642, 225] on button "Start Recording" at bounding box center [644, 228] width 495 height 27
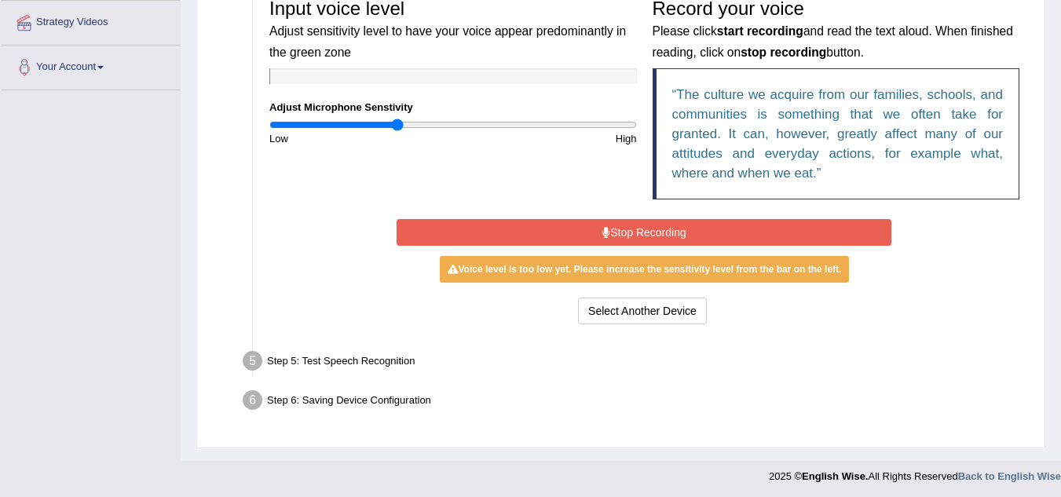
click at [642, 225] on button "Stop Recording" at bounding box center [644, 232] width 495 height 27
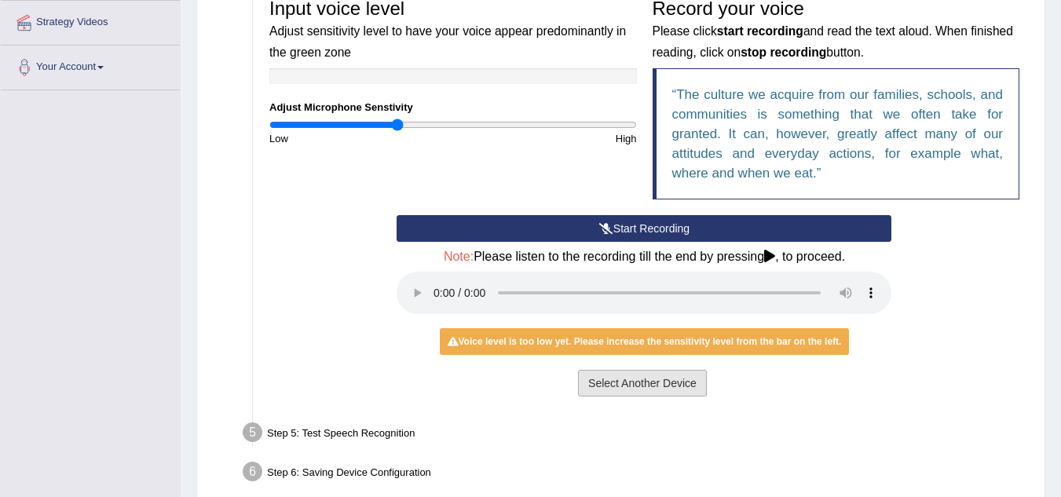
click at [629, 386] on button "Select Another Device" at bounding box center [642, 383] width 129 height 27
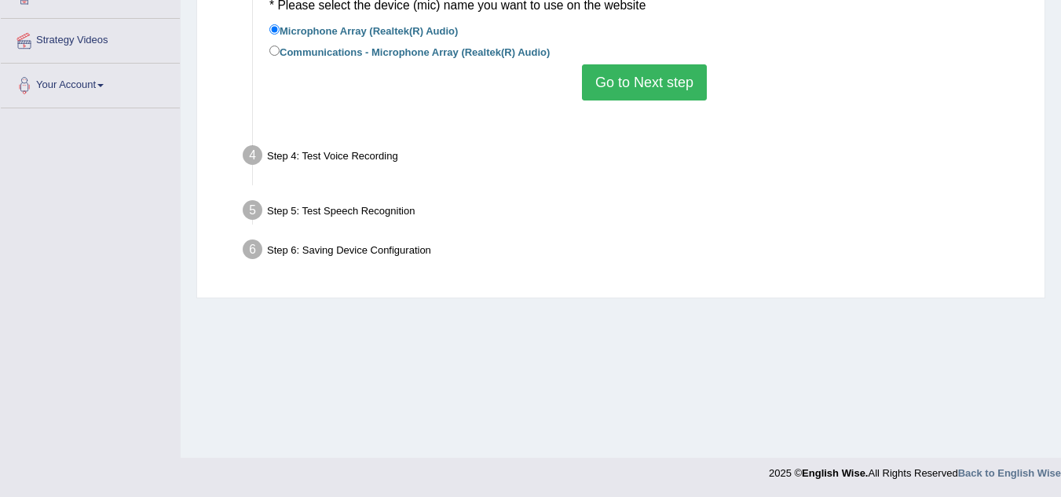
scroll to position [327, 0]
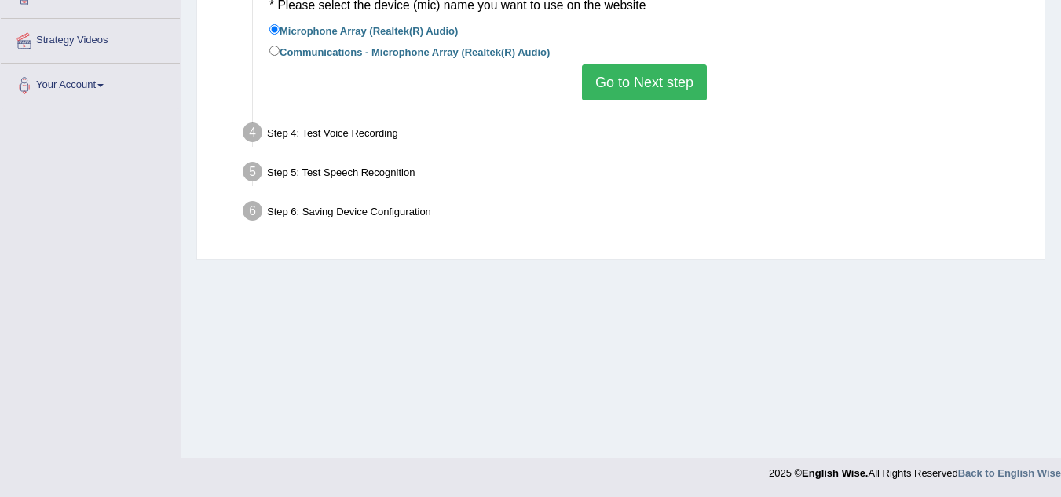
click at [614, 87] on button "Go to Next step" at bounding box center [644, 82] width 125 height 36
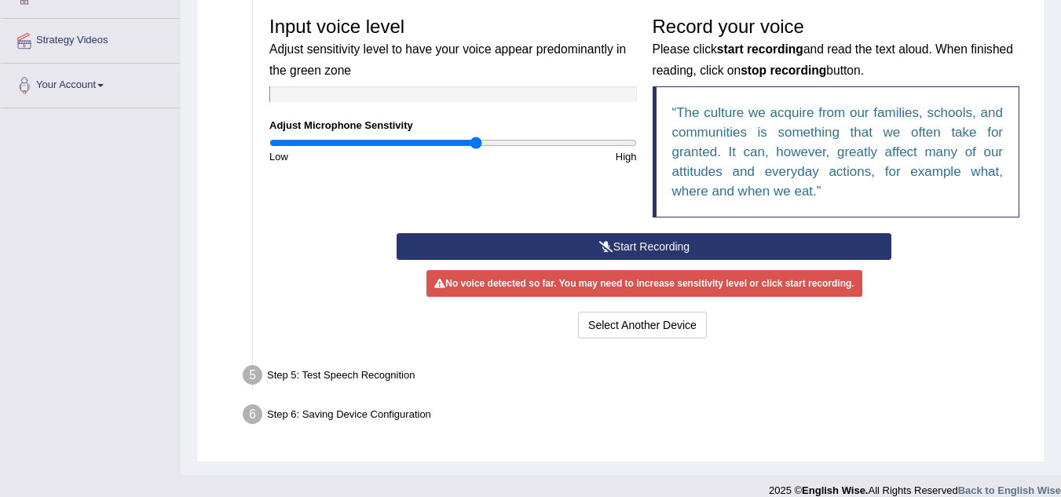
click at [475, 141] on input "range" at bounding box center [452, 143] width 367 height 13
click at [538, 141] on input "range" at bounding box center [452, 143] width 367 height 13
type input "1.4"
click at [521, 139] on input "range" at bounding box center [452, 143] width 367 height 13
click at [657, 239] on button "Start Recording" at bounding box center [644, 246] width 495 height 27
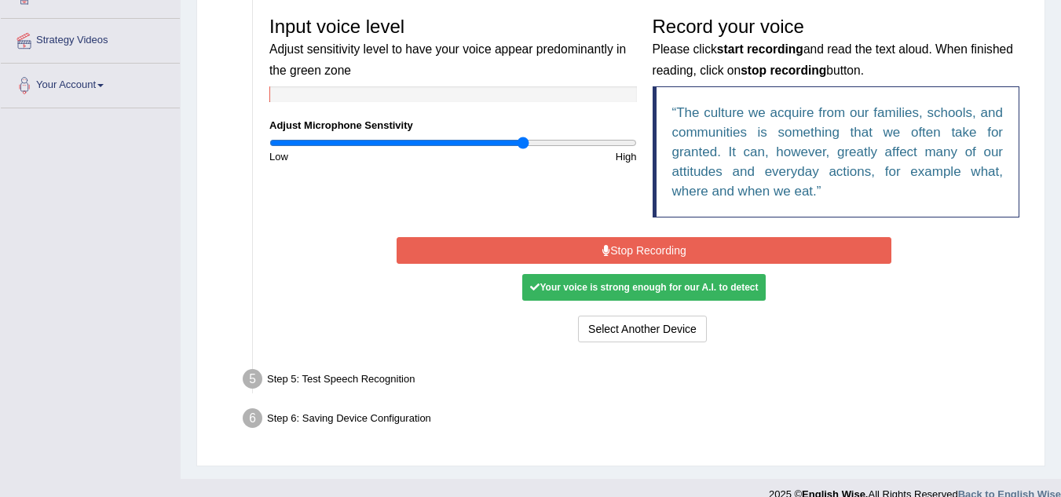
click at [657, 239] on button "Stop Recording" at bounding box center [644, 250] width 495 height 27
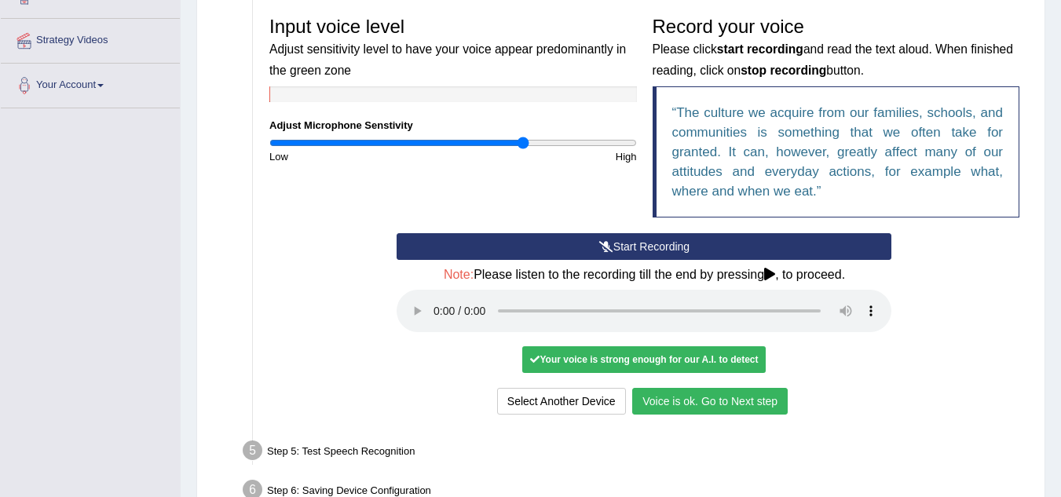
click at [678, 395] on button "Voice is ok. Go to Next step" at bounding box center [709, 401] width 155 height 27
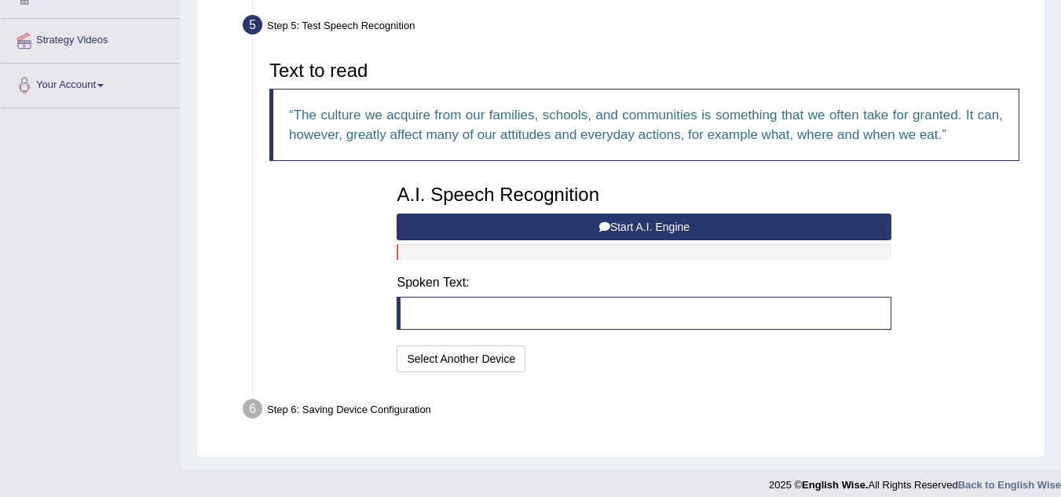
click at [629, 225] on button "Start A.I. Engine" at bounding box center [644, 227] width 495 height 27
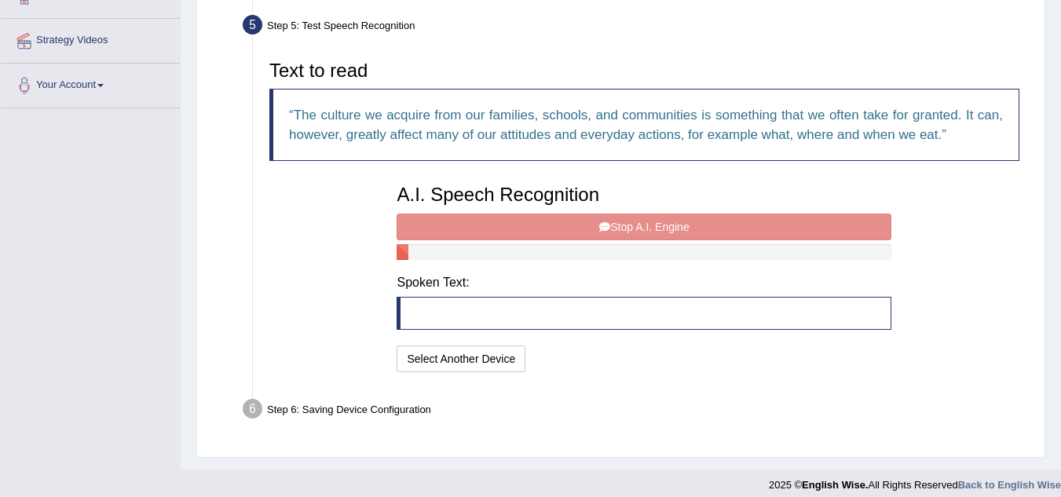
click at [629, 225] on div "A.I. Speech Recognition Start A.I. Engine Stop A.I. Engine Note: Please listen …" at bounding box center [644, 276] width 510 height 199
click at [526, 320] on blockquote at bounding box center [644, 313] width 495 height 33
click at [470, 361] on button "Select Another Device" at bounding box center [461, 358] width 129 height 27
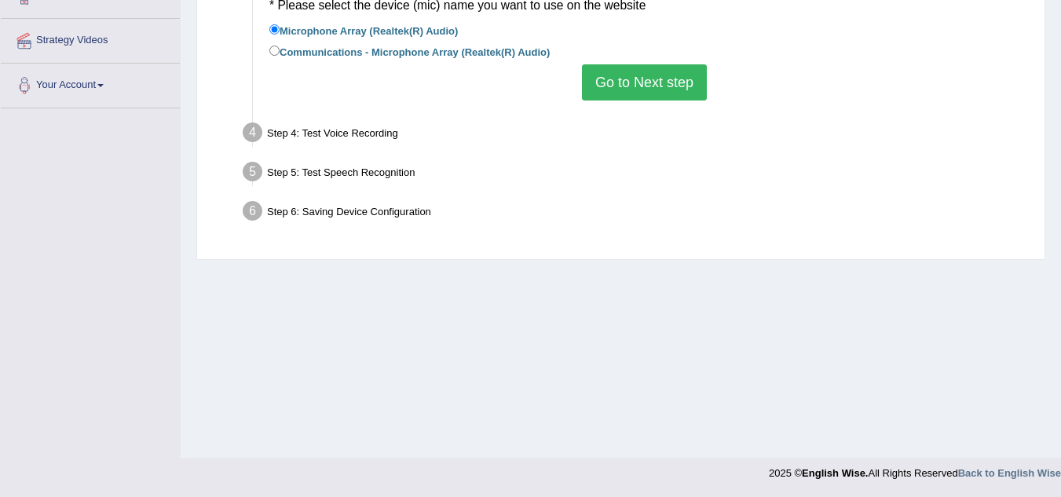
click at [630, 70] on button "Go to Next step" at bounding box center [644, 82] width 125 height 36
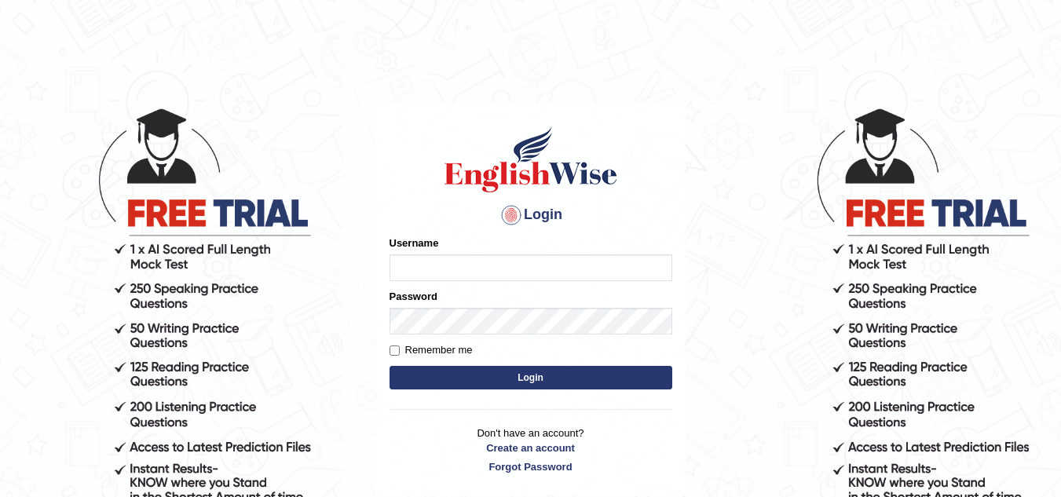
type input "leticia_parramatta"
click at [538, 367] on button "Login" at bounding box center [530, 378] width 283 height 24
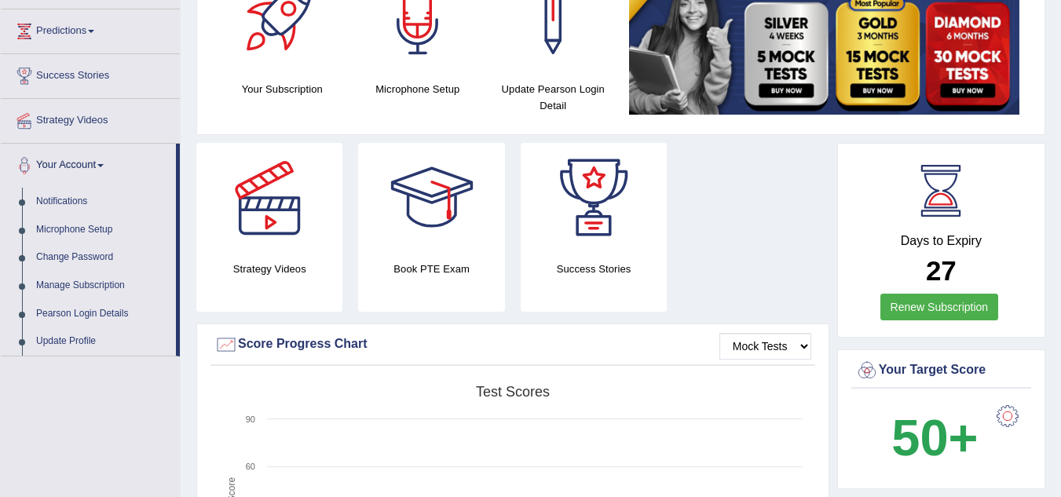
scroll to position [251, 0]
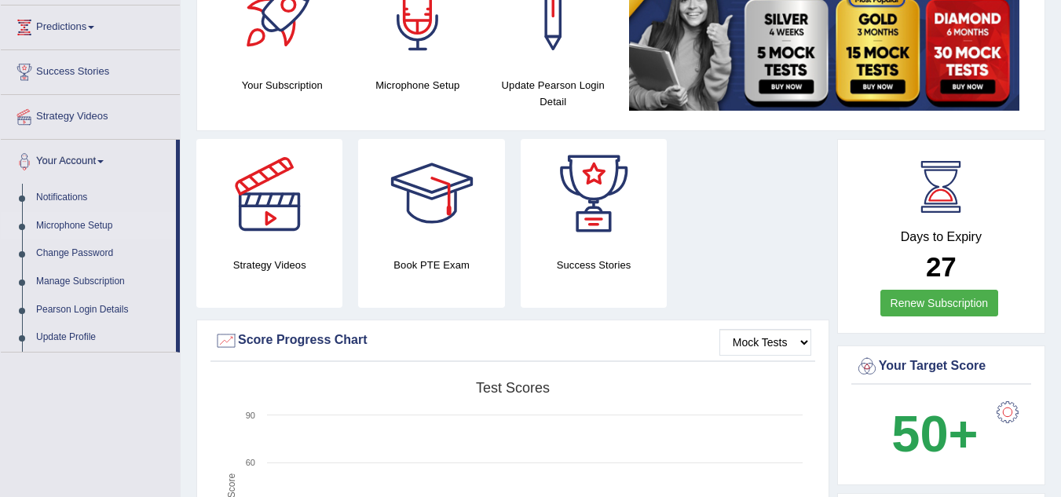
click at [85, 224] on link "Microphone Setup" at bounding box center [102, 226] width 147 height 28
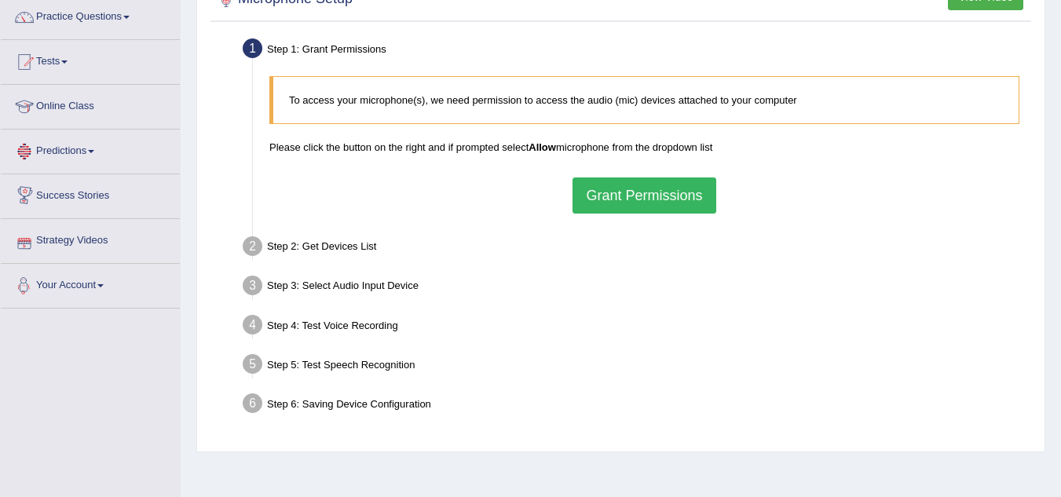
scroll to position [194, 0]
